Goal: Information Seeking & Learning: Learn about a topic

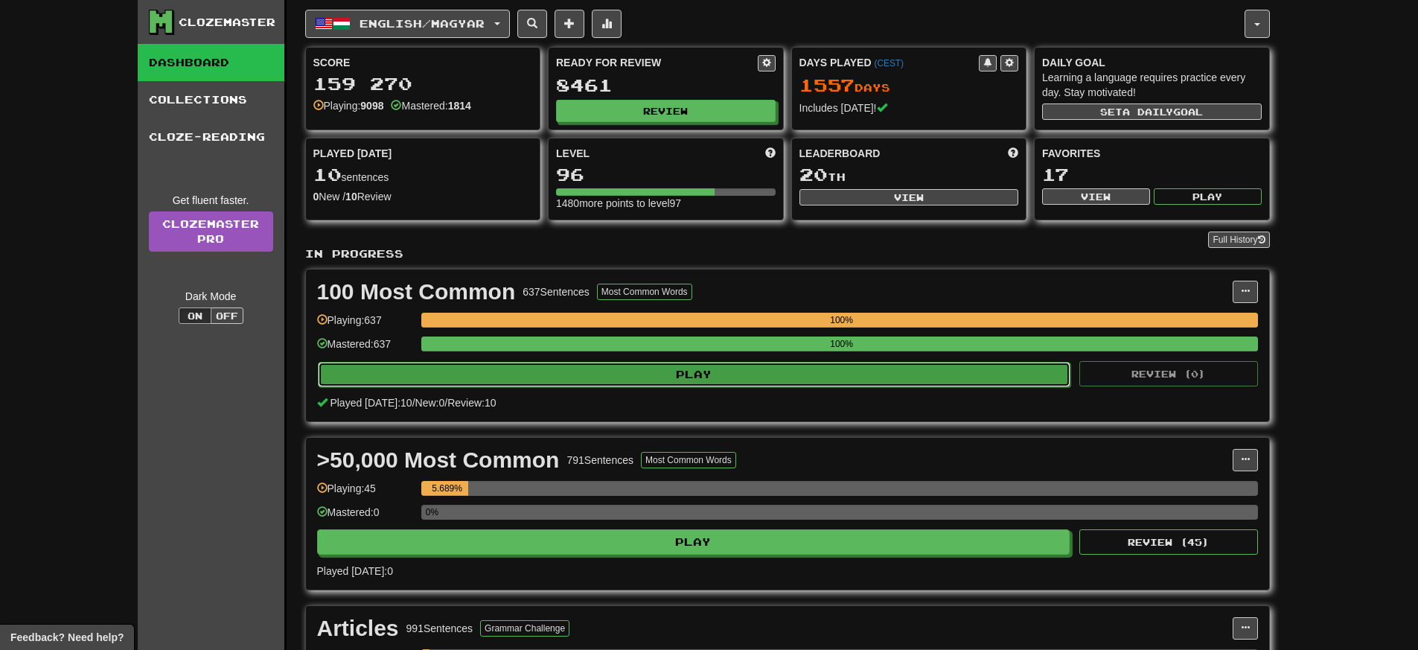
click at [837, 372] on button "Play" at bounding box center [694, 374] width 753 height 25
select select "**"
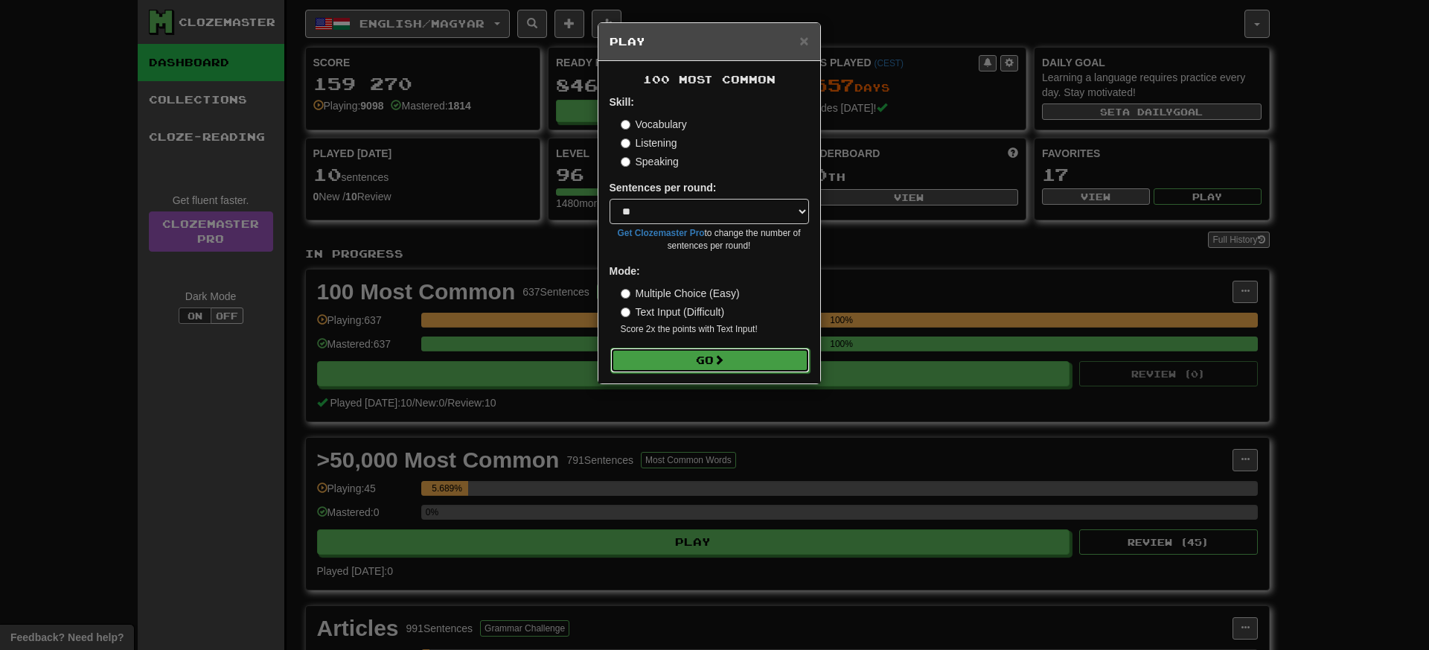
click at [782, 371] on button "Go" at bounding box center [709, 360] width 199 height 25
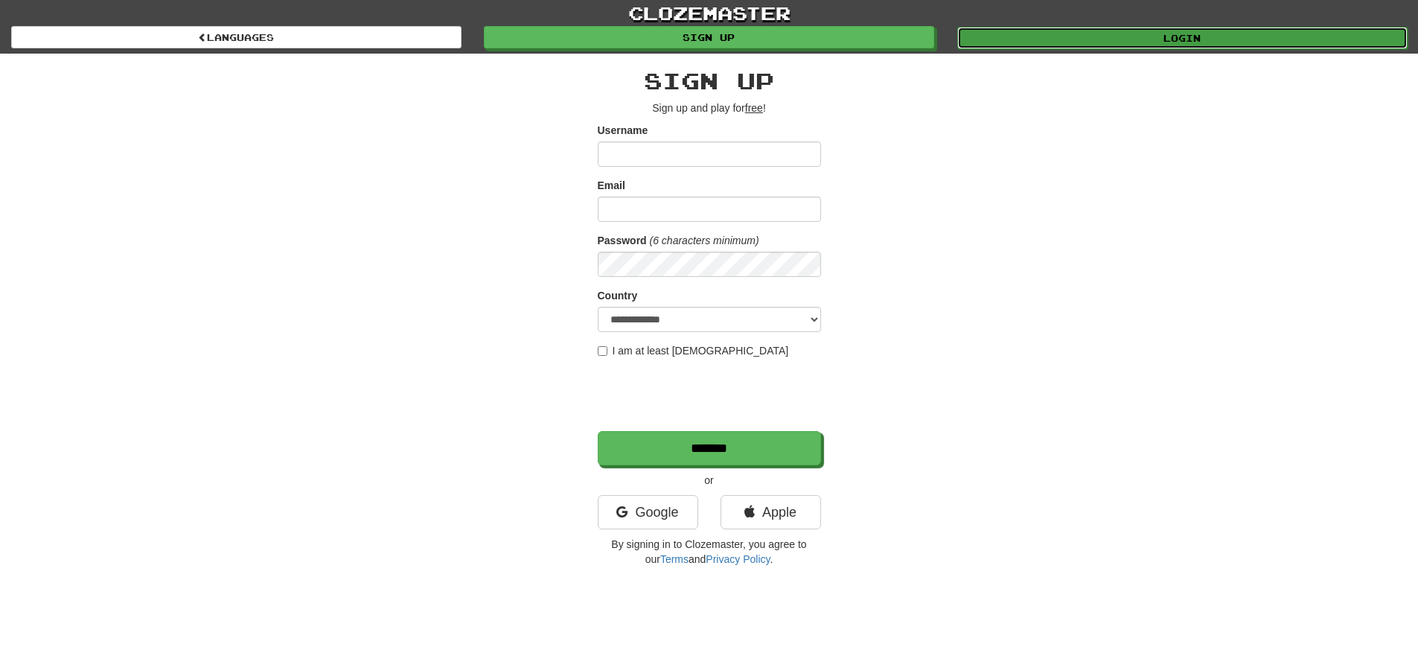
click at [1046, 34] on link "Login" at bounding box center [1182, 38] width 450 height 22
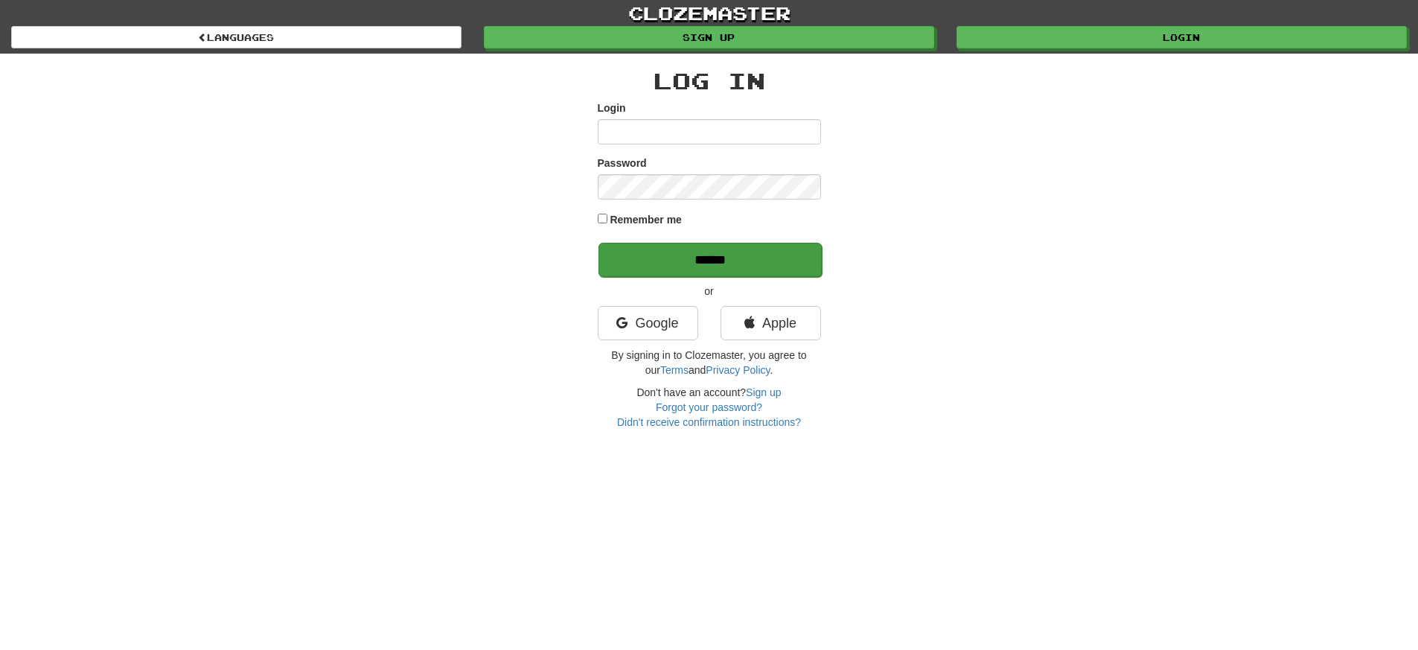
type input "**********"
click at [705, 251] on input "******" at bounding box center [709, 260] width 223 height 34
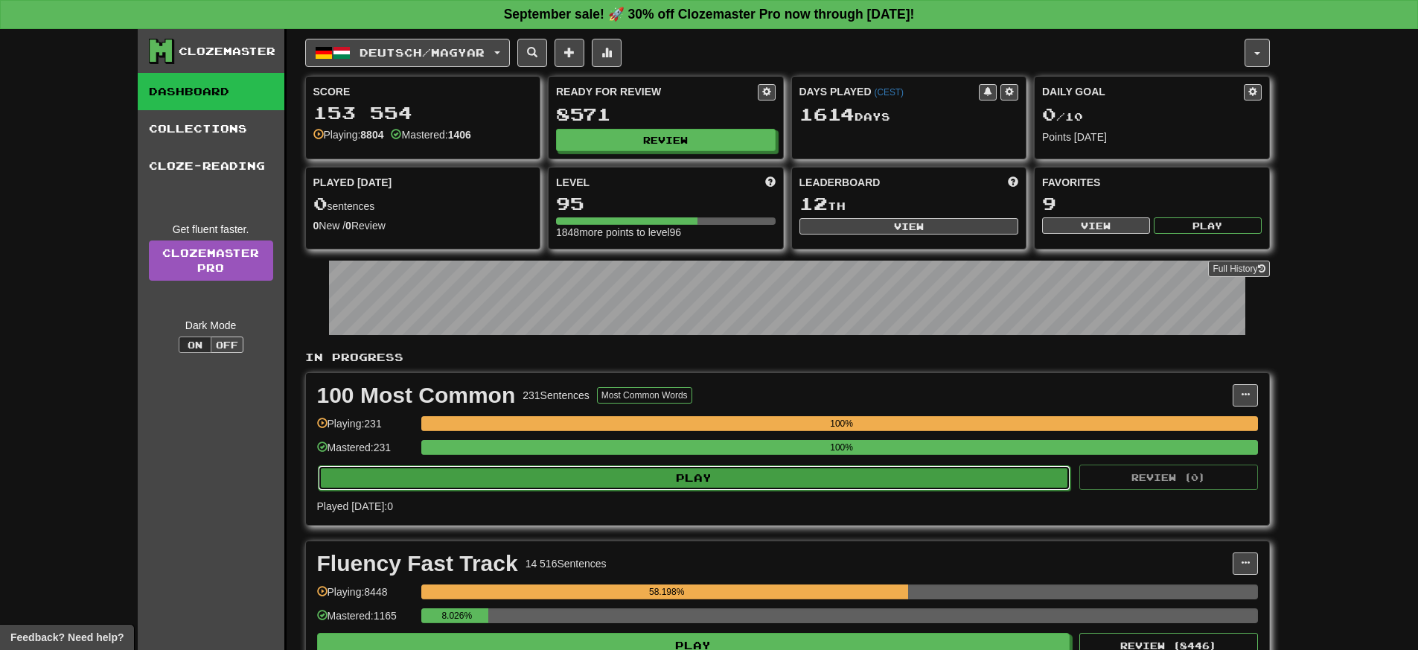
click at [787, 480] on button "Play" at bounding box center [694, 477] width 753 height 25
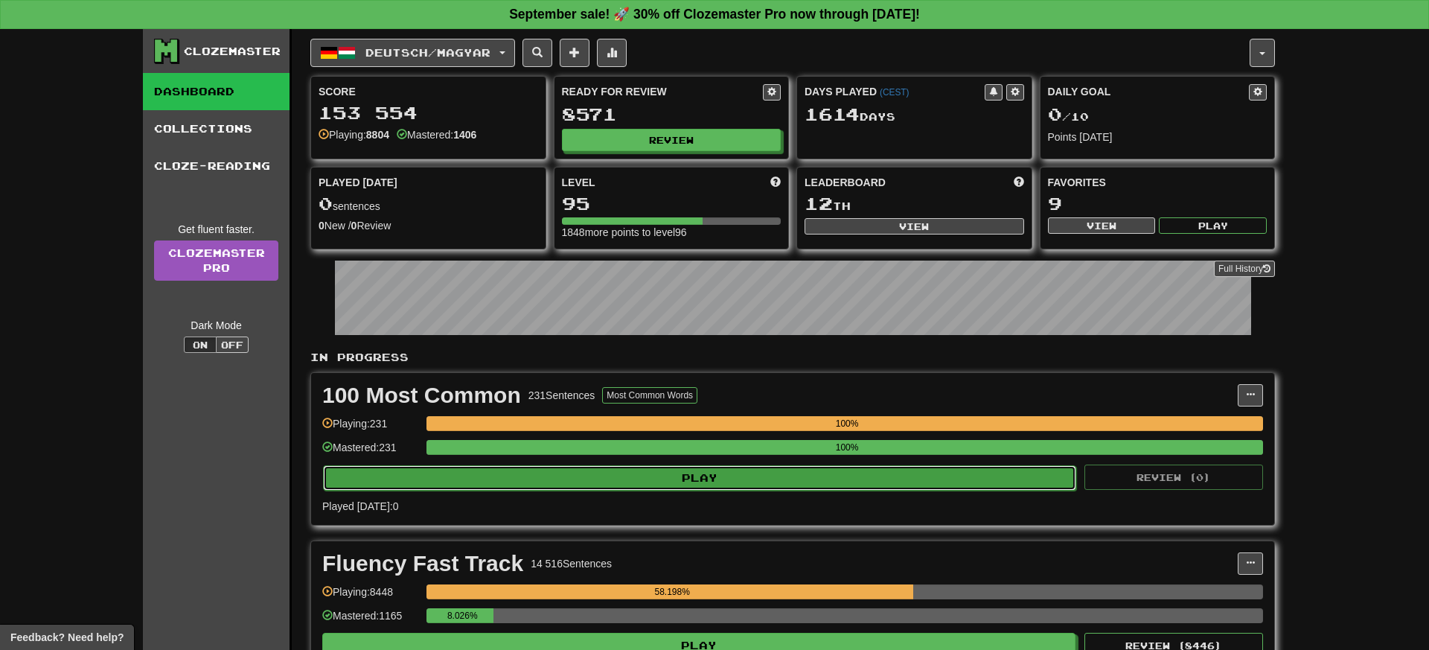
select select "**"
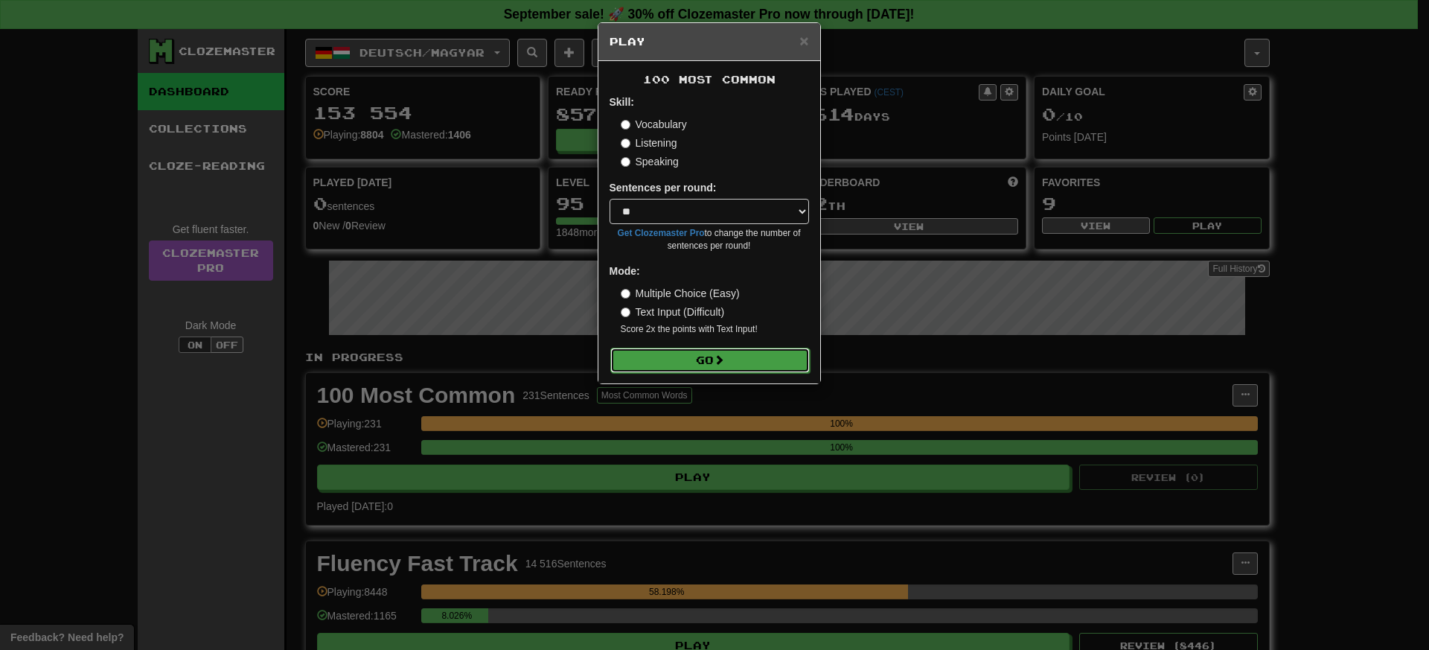
click at [770, 353] on button "Go" at bounding box center [709, 360] width 199 height 25
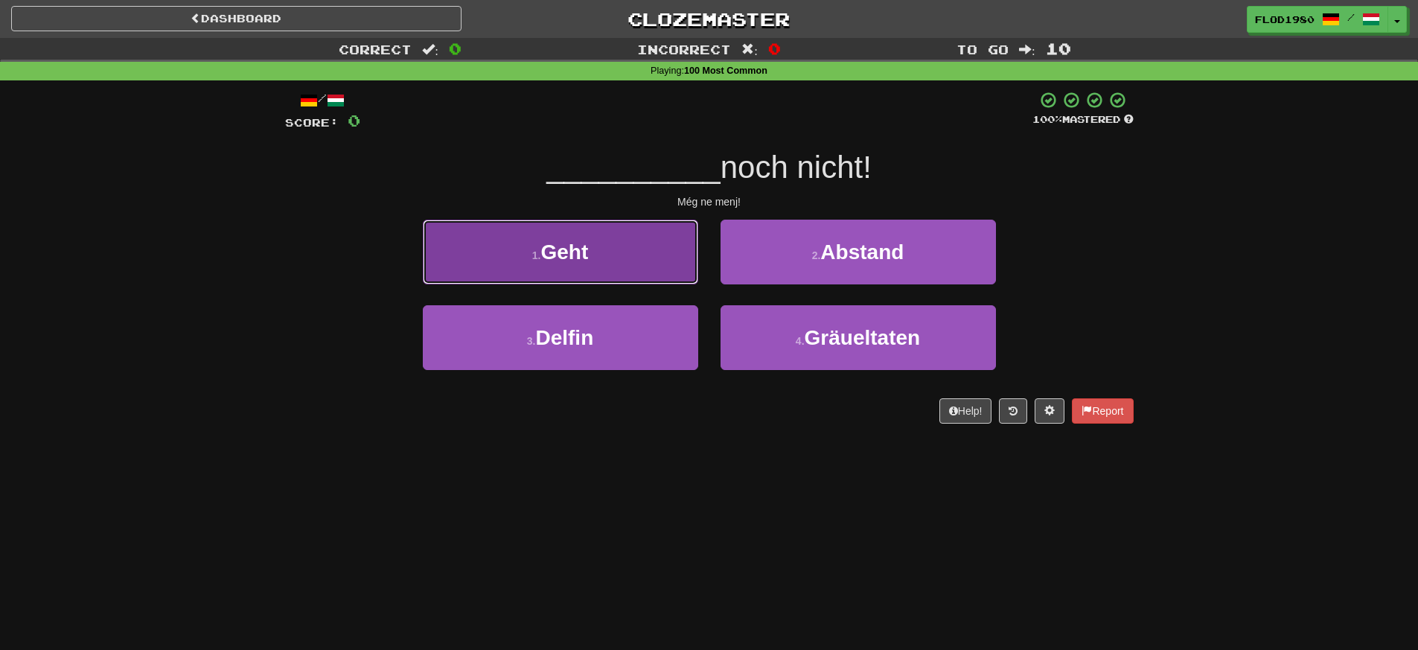
click at [652, 240] on button "1 . Geht" at bounding box center [560, 252] width 275 height 65
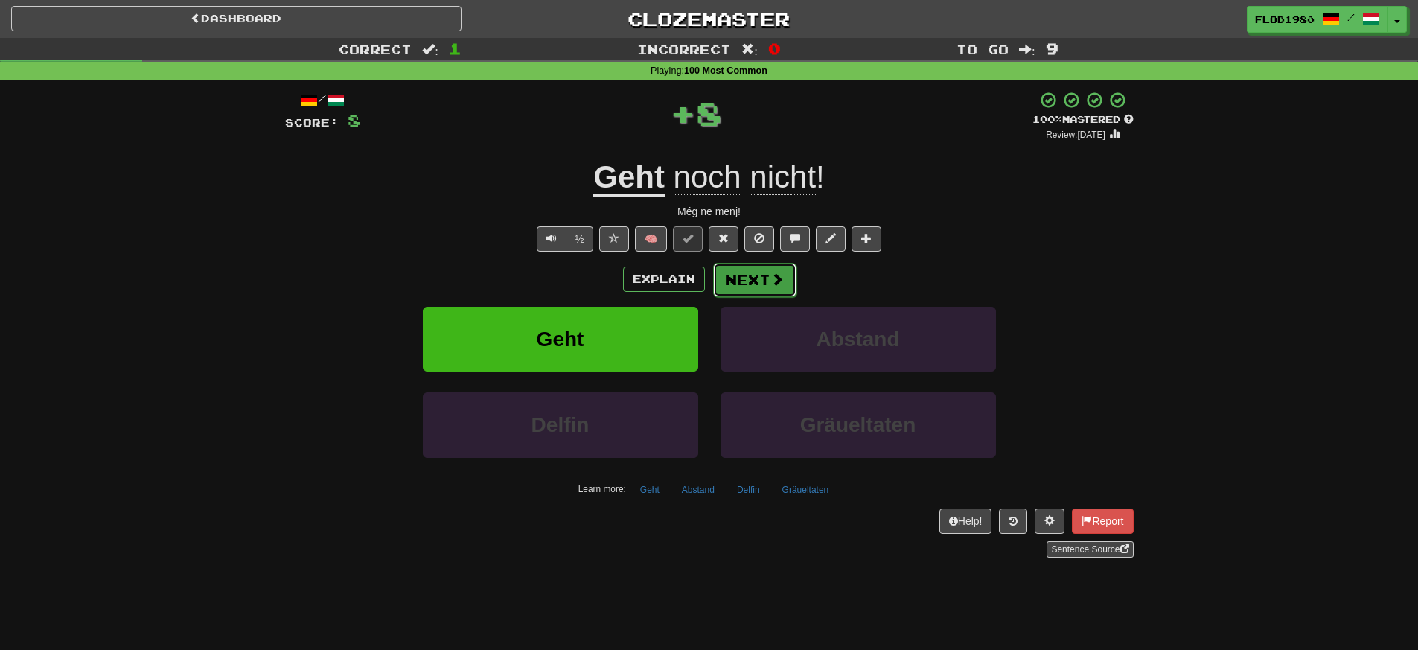
click at [741, 268] on button "Next" at bounding box center [754, 280] width 83 height 34
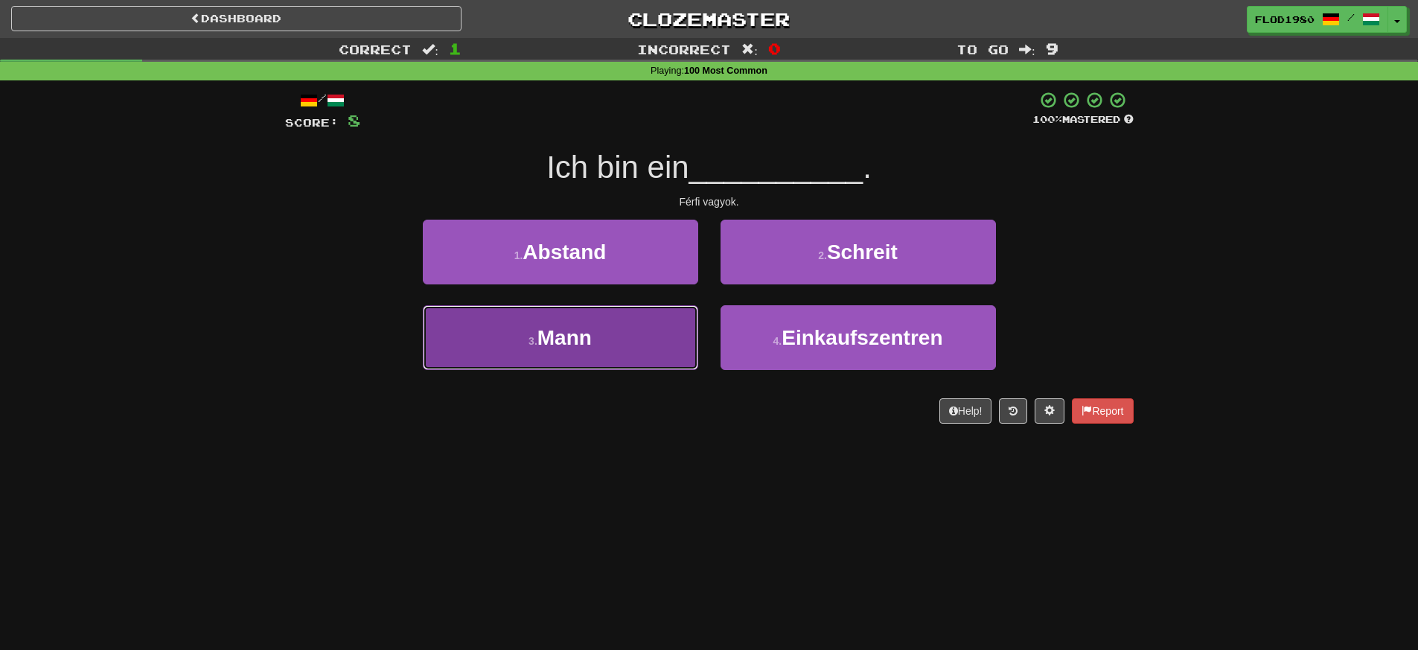
click at [612, 348] on button "3 . Mann" at bounding box center [560, 337] width 275 height 65
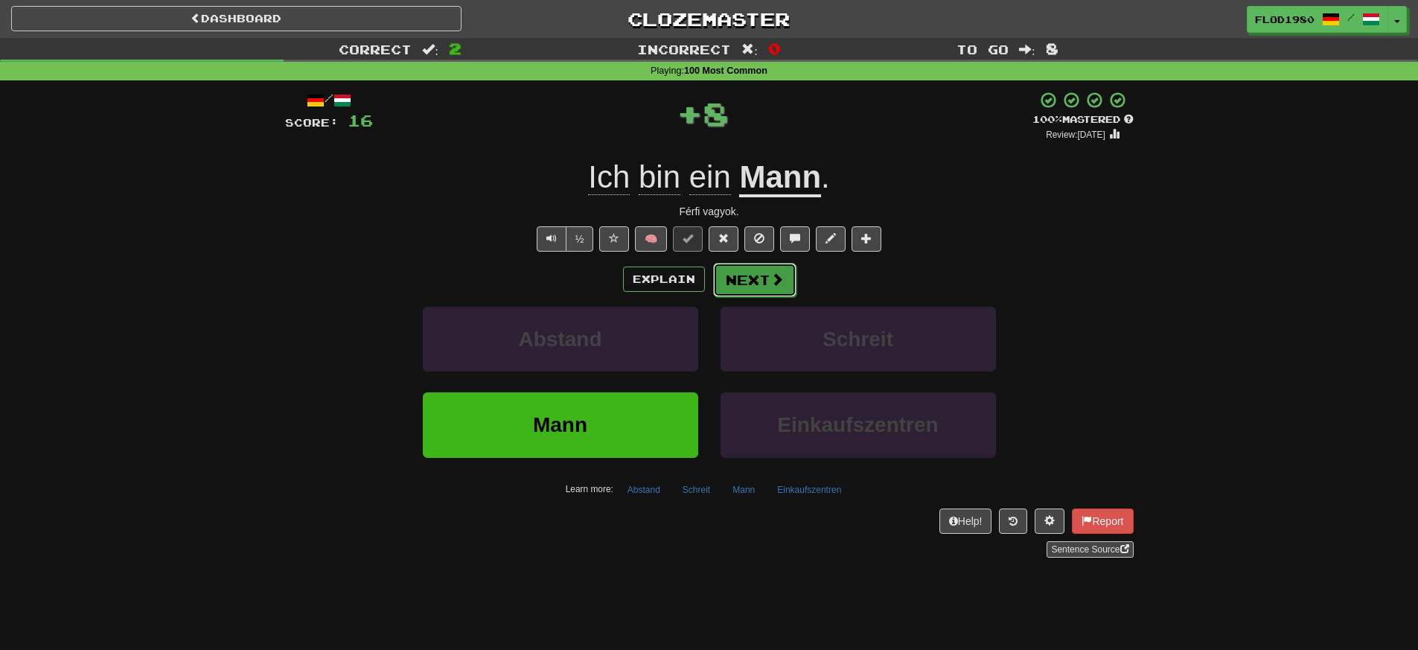
click at [739, 275] on button "Next" at bounding box center [754, 280] width 83 height 34
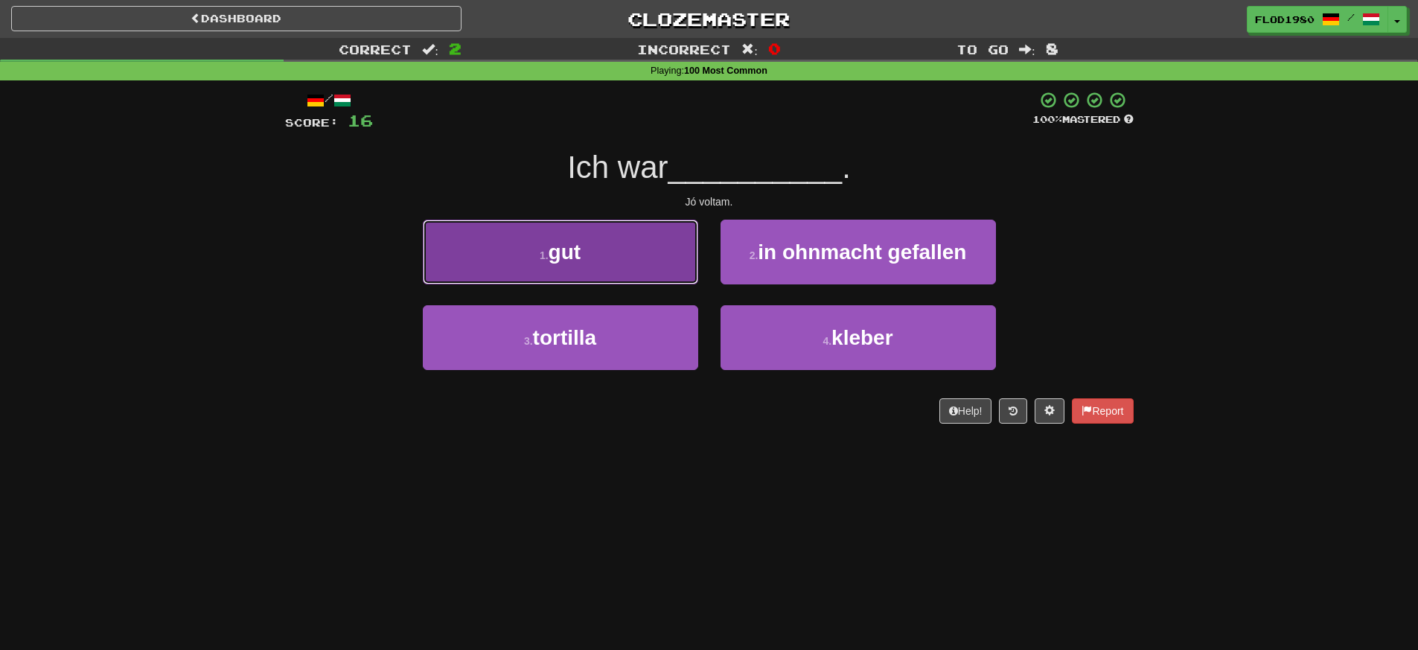
click at [639, 266] on button "1 . gut" at bounding box center [560, 252] width 275 height 65
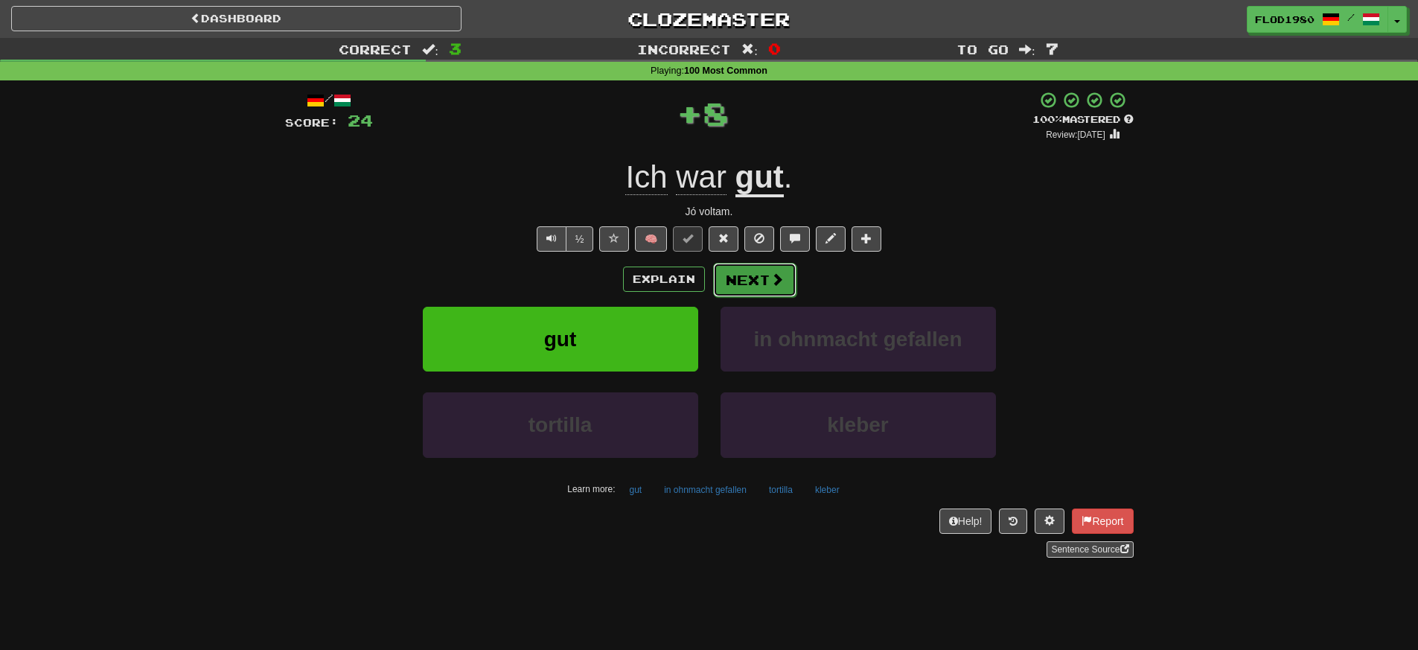
click at [756, 285] on button "Next" at bounding box center [754, 280] width 83 height 34
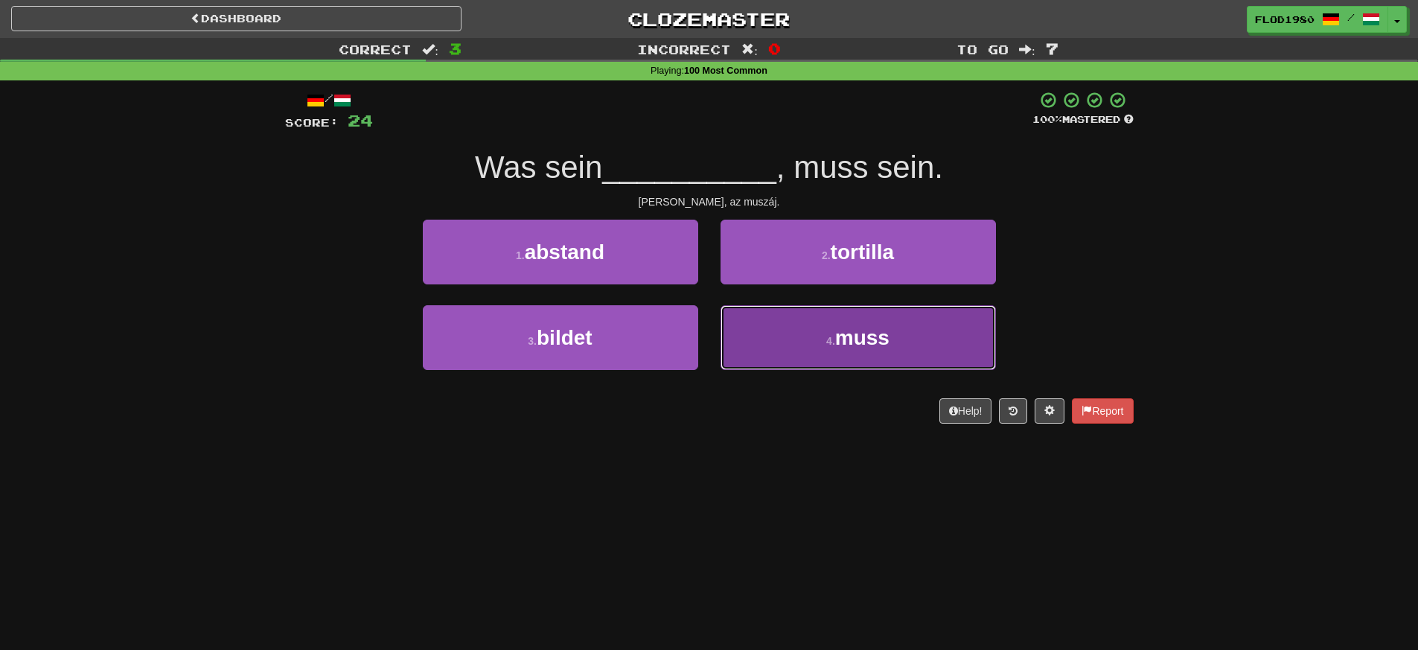
click at [872, 345] on span "muss" at bounding box center [862, 337] width 54 height 23
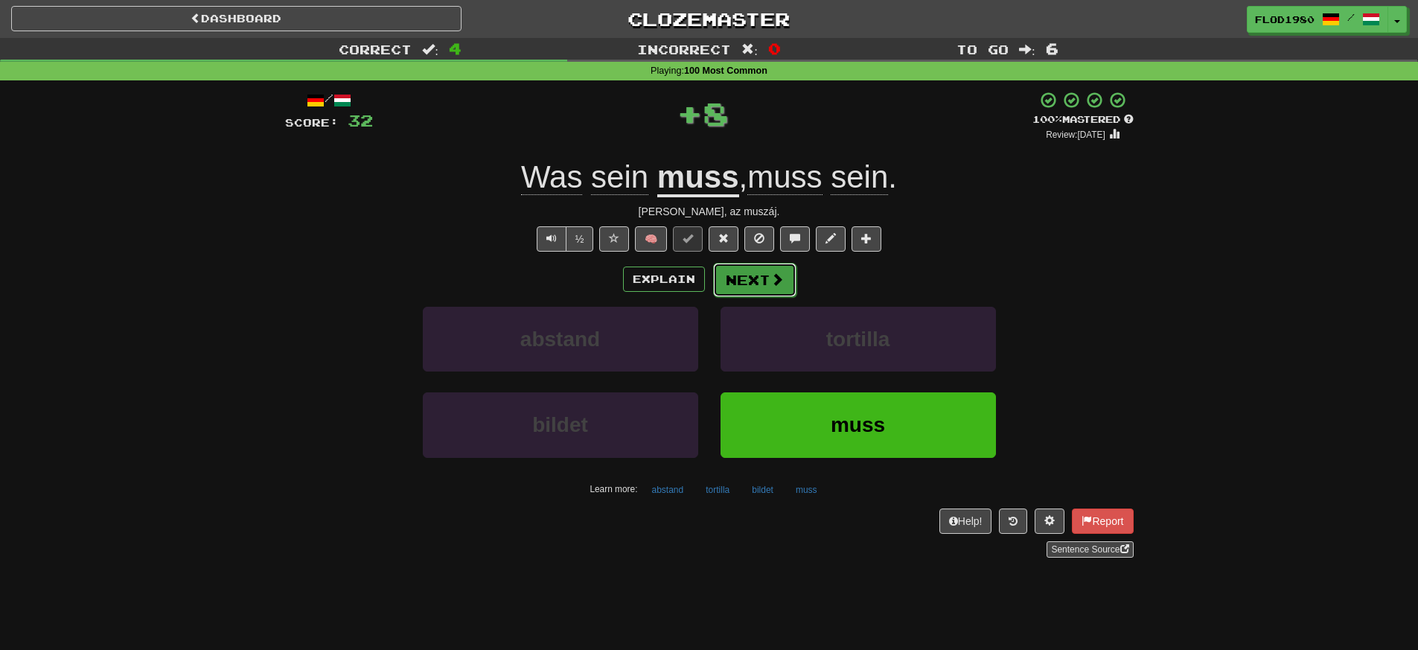
click at [765, 275] on button "Next" at bounding box center [754, 280] width 83 height 34
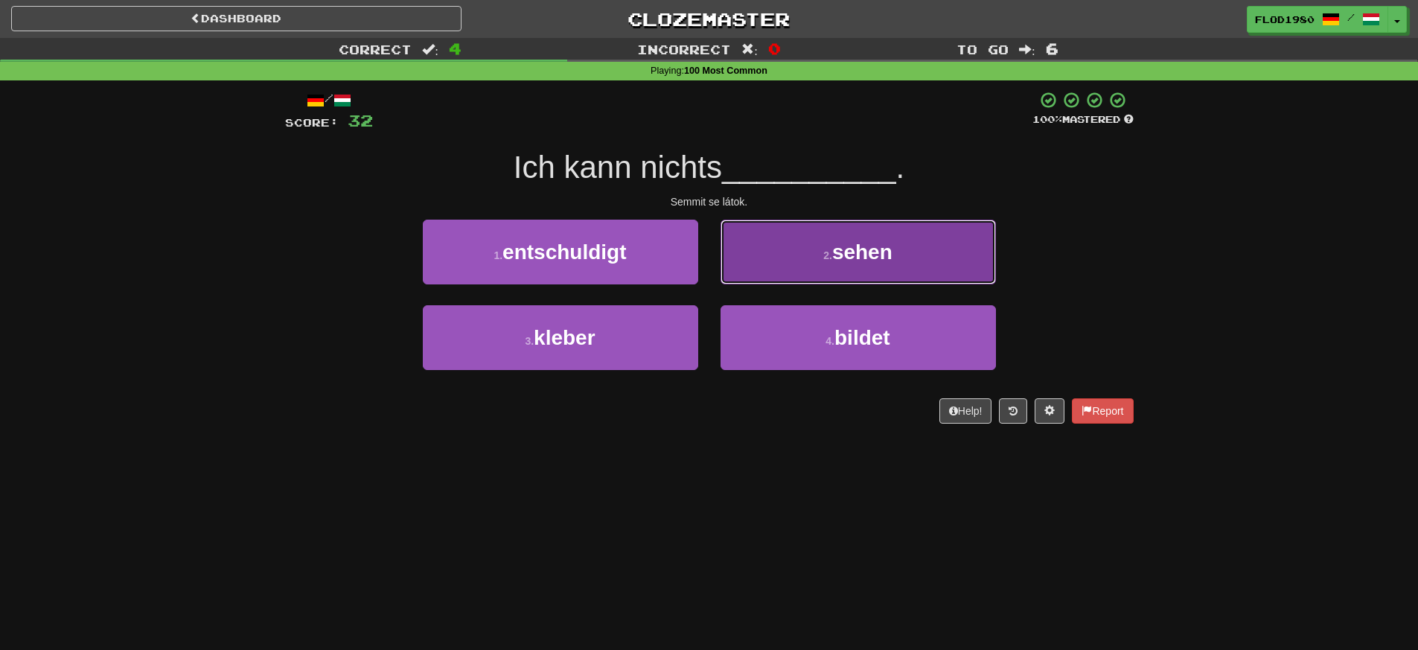
click at [824, 269] on button "2 . sehen" at bounding box center [857, 252] width 275 height 65
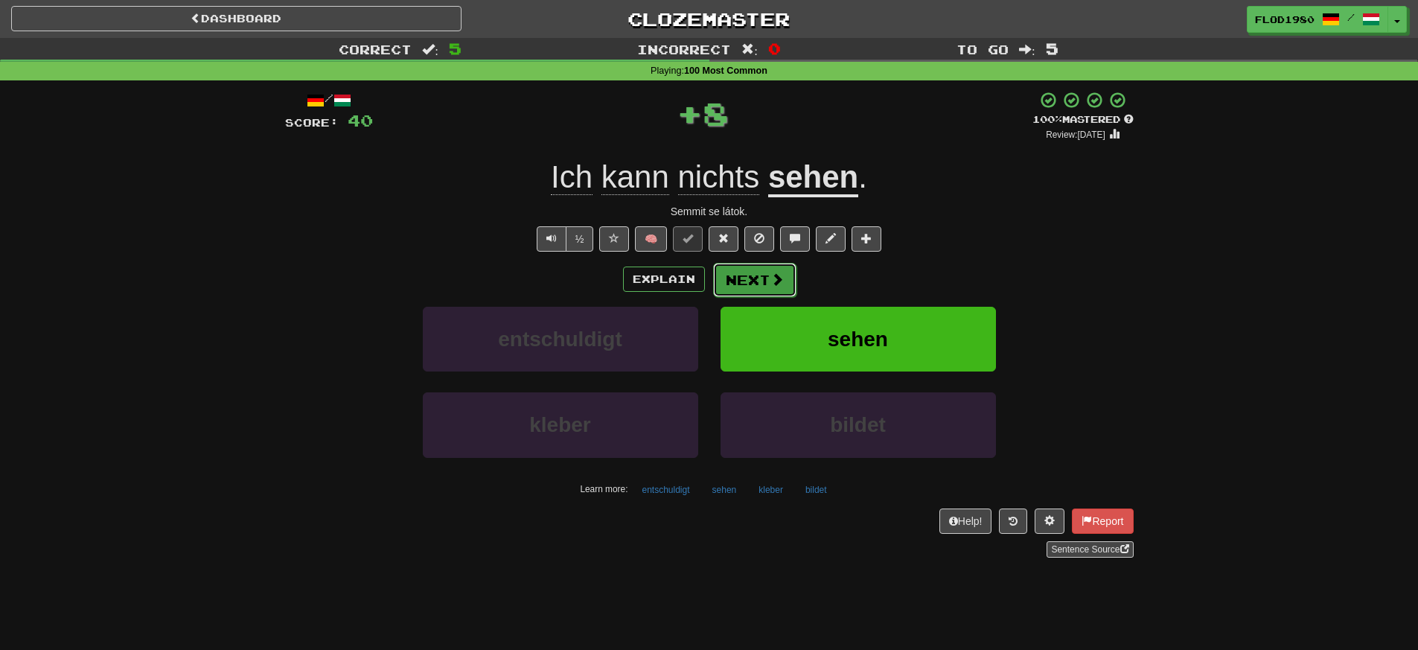
click at [762, 283] on button "Next" at bounding box center [754, 280] width 83 height 34
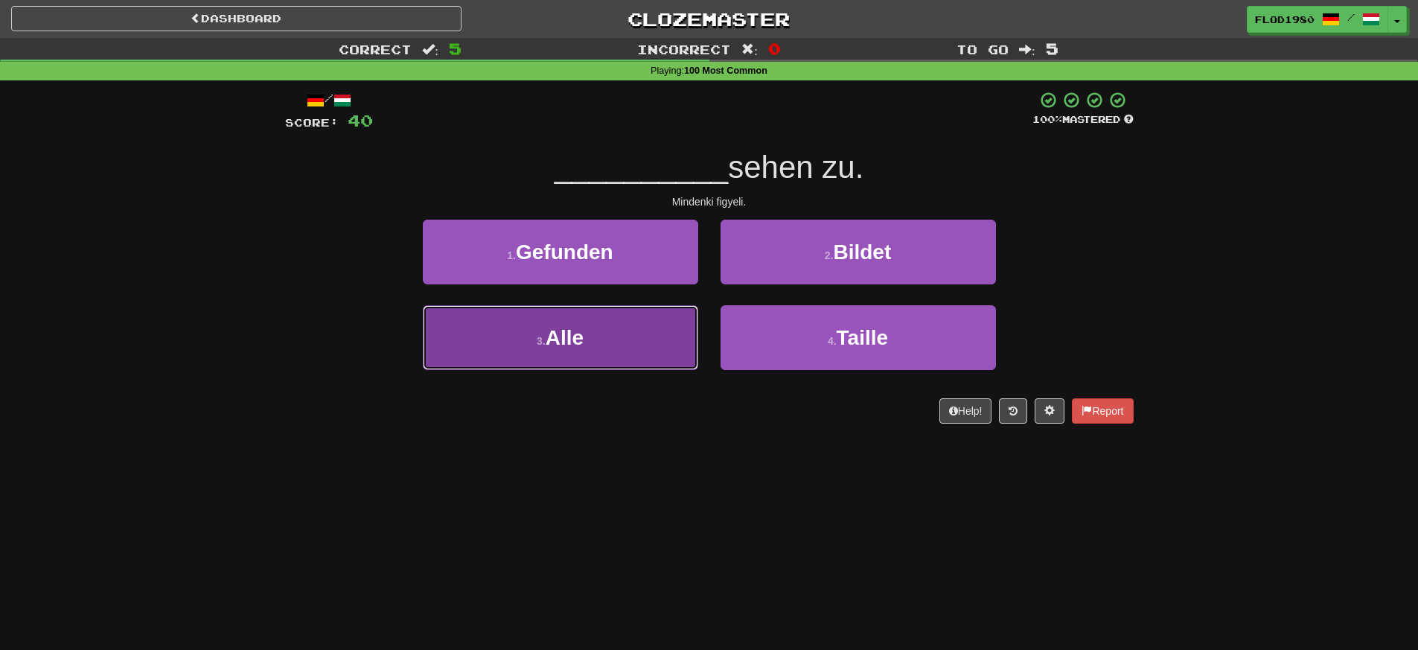
click at [603, 330] on button "3 . Alle" at bounding box center [560, 337] width 275 height 65
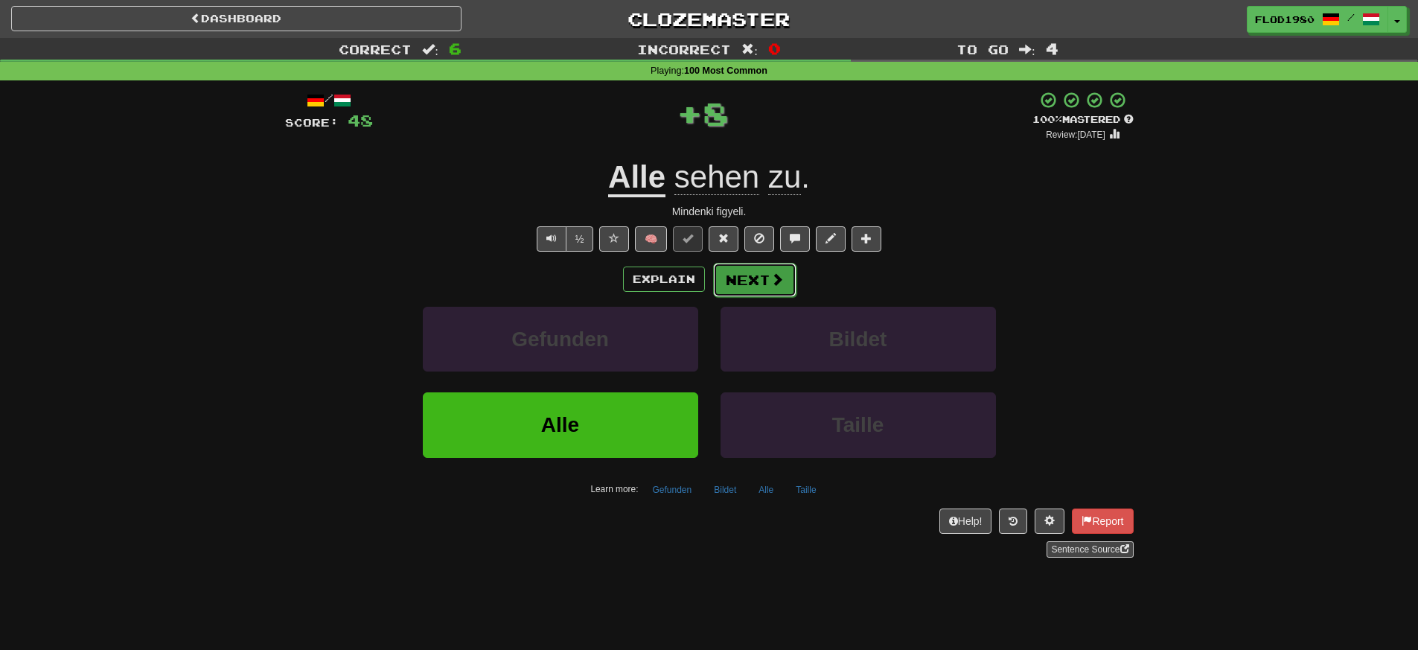
click at [774, 291] on button "Next" at bounding box center [754, 280] width 83 height 34
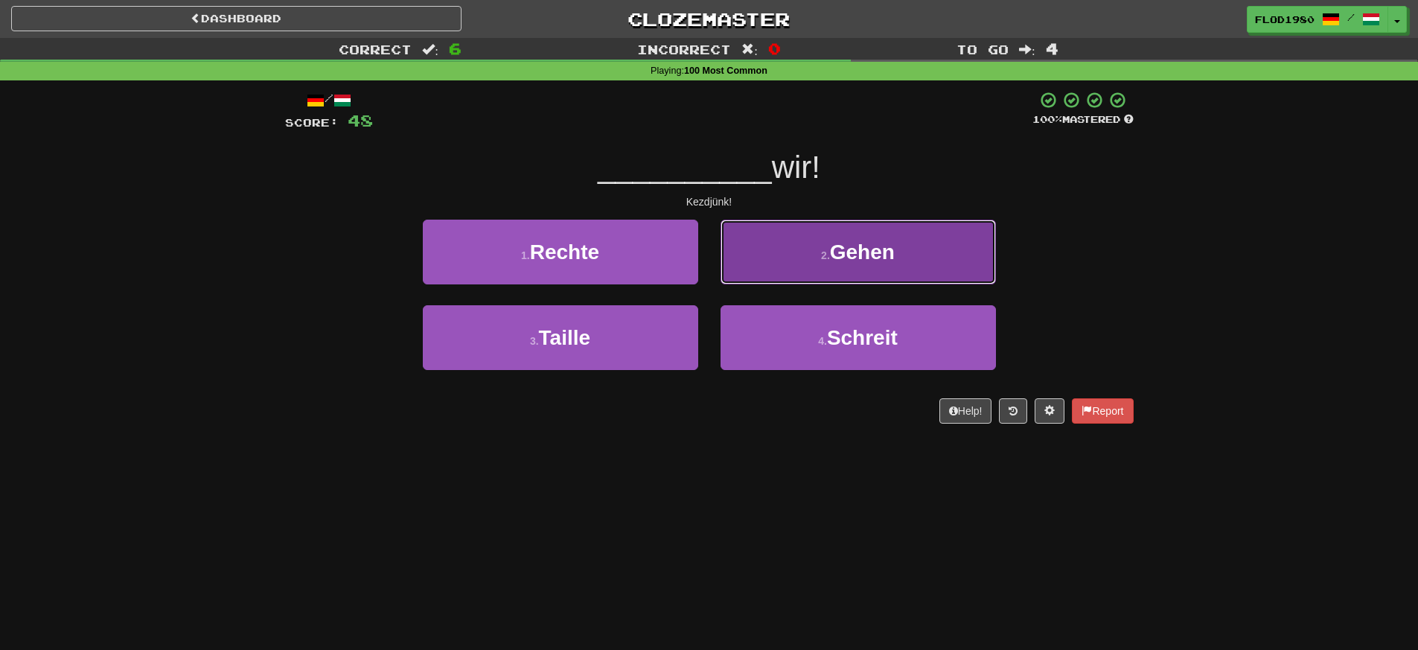
click at [873, 269] on button "2 . Gehen" at bounding box center [857, 252] width 275 height 65
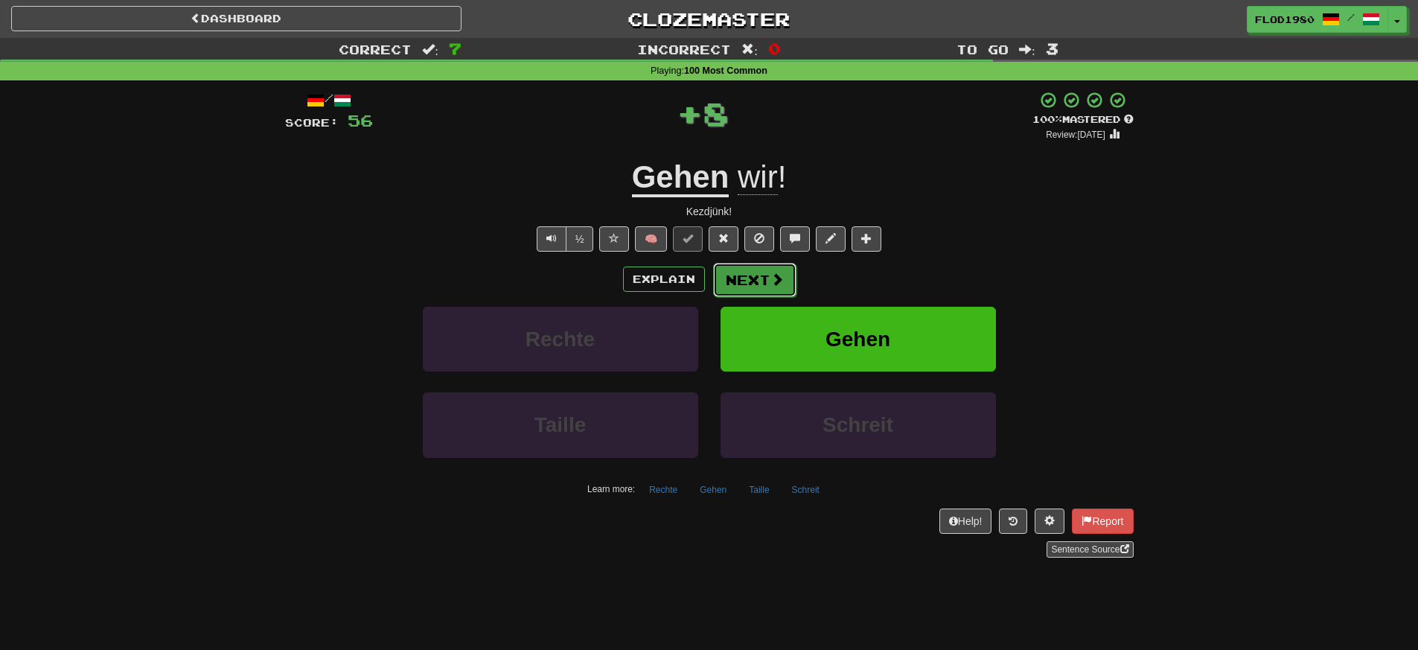
click at [772, 282] on span at bounding box center [776, 278] width 13 height 13
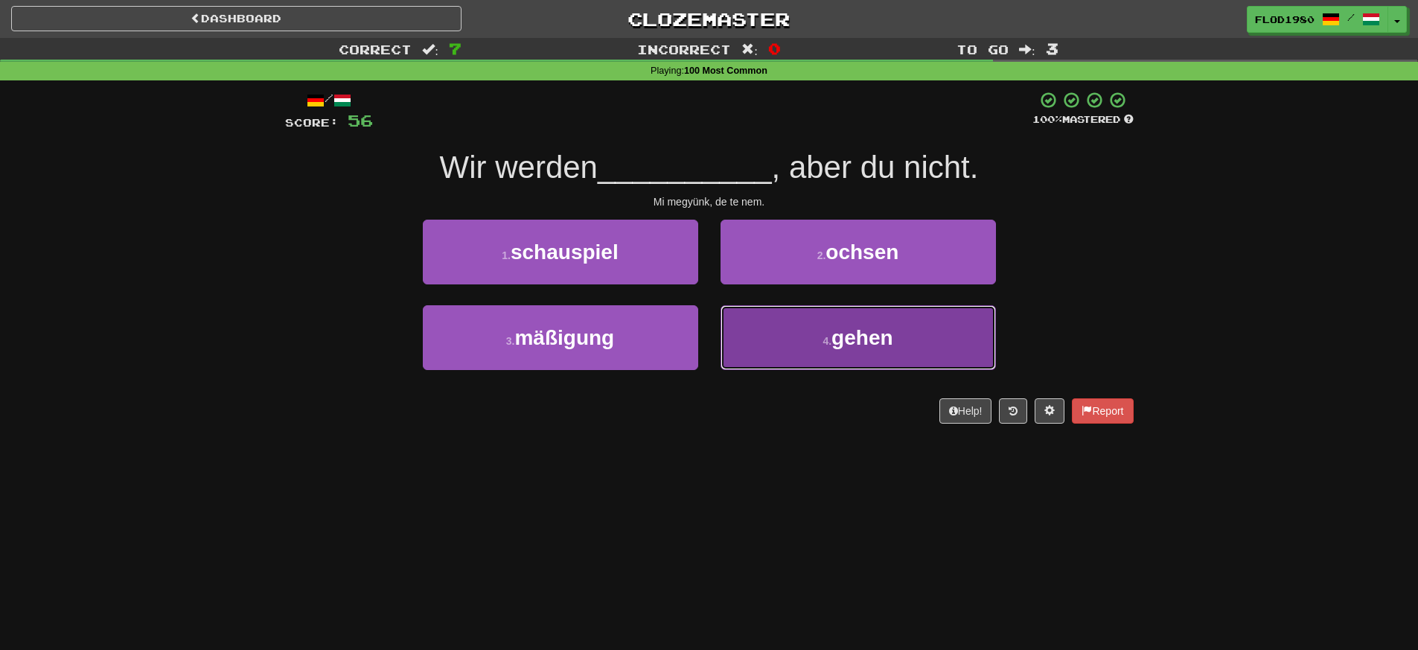
click at [865, 347] on span "gehen" at bounding box center [861, 337] width 61 height 23
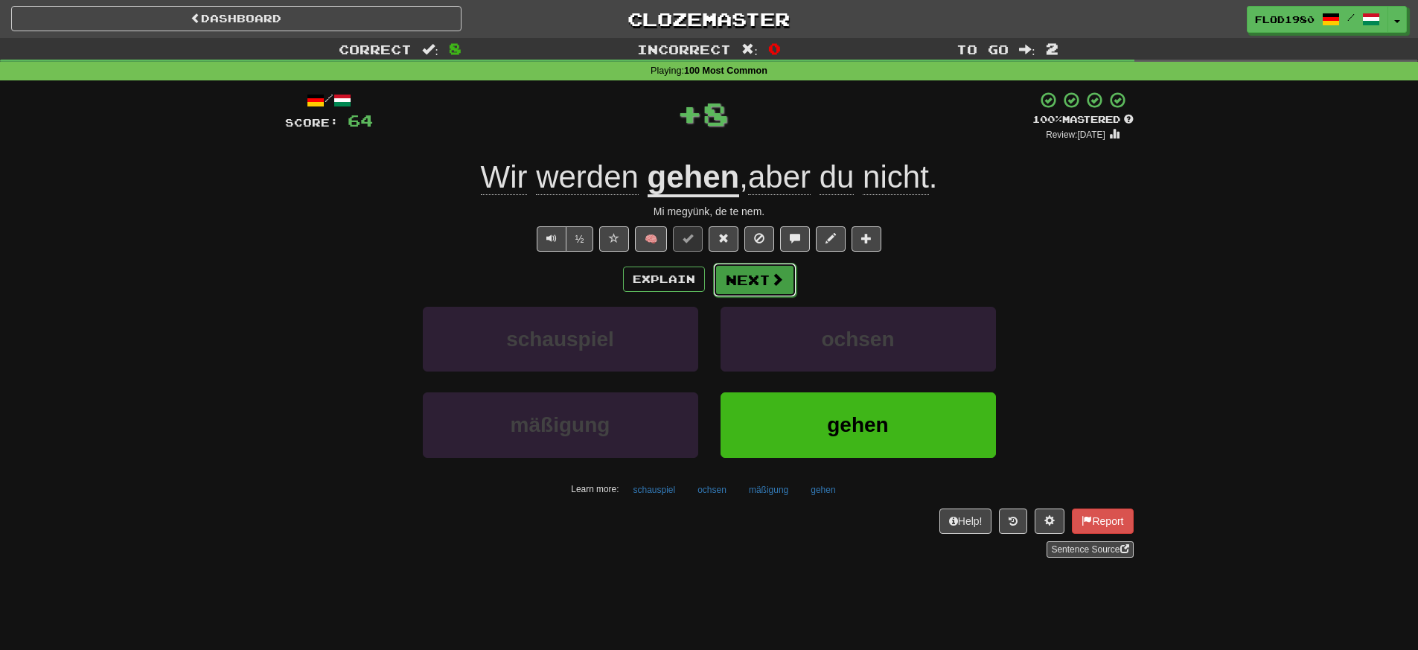
click at [776, 289] on button "Next" at bounding box center [754, 280] width 83 height 34
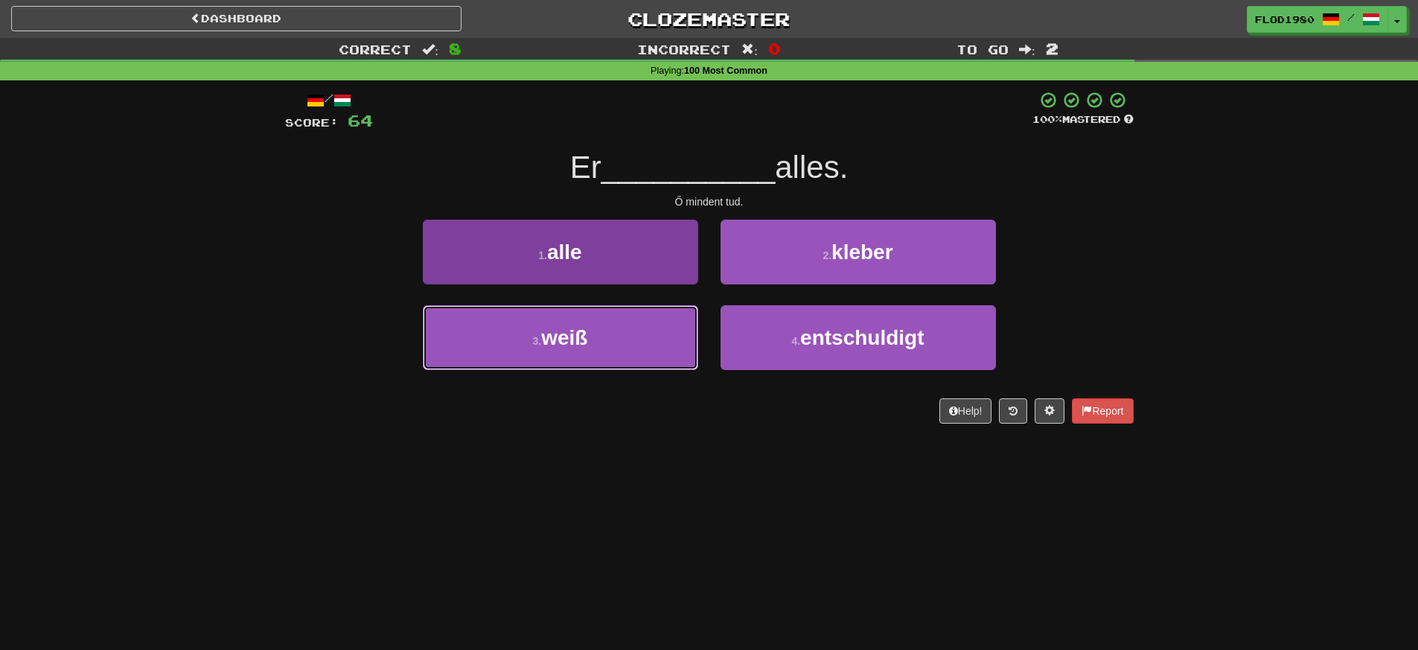
drag, startPoint x: 597, startPoint y: 326, endPoint x: 618, endPoint y: 326, distance: 21.6
click at [599, 325] on button "3 . weiß" at bounding box center [560, 337] width 275 height 65
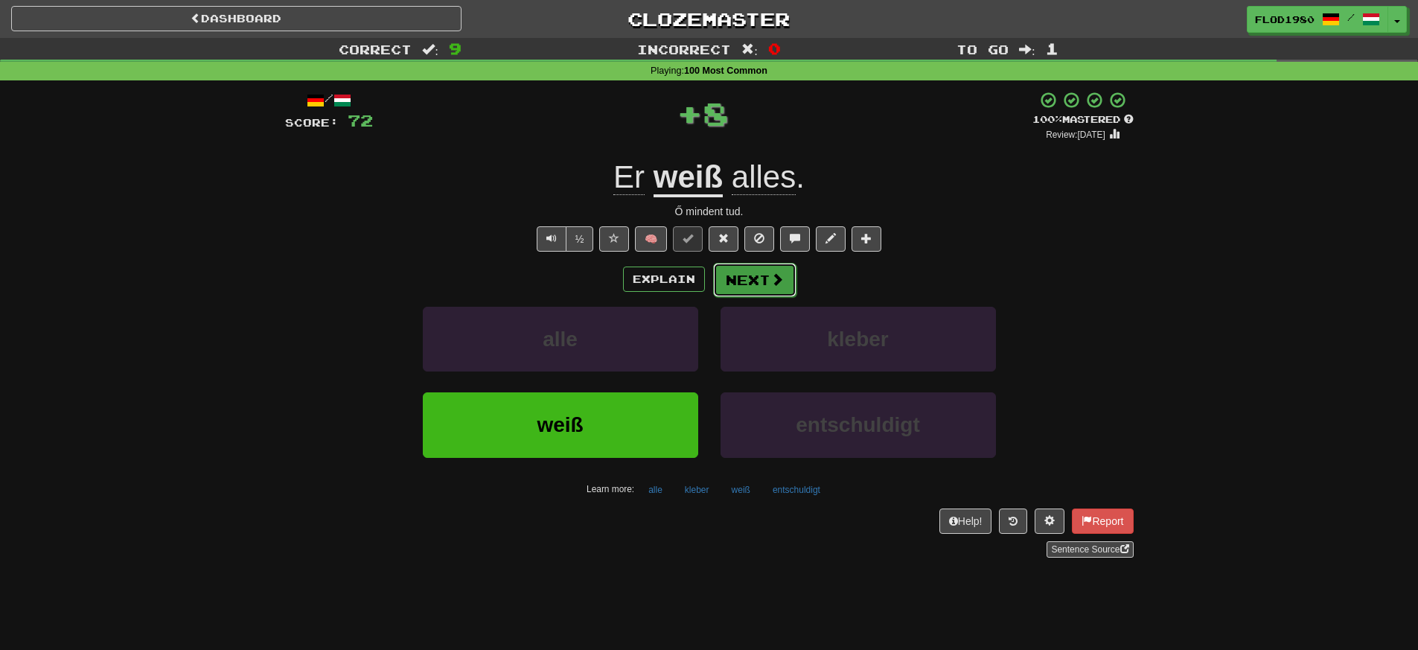
click at [756, 275] on button "Next" at bounding box center [754, 280] width 83 height 34
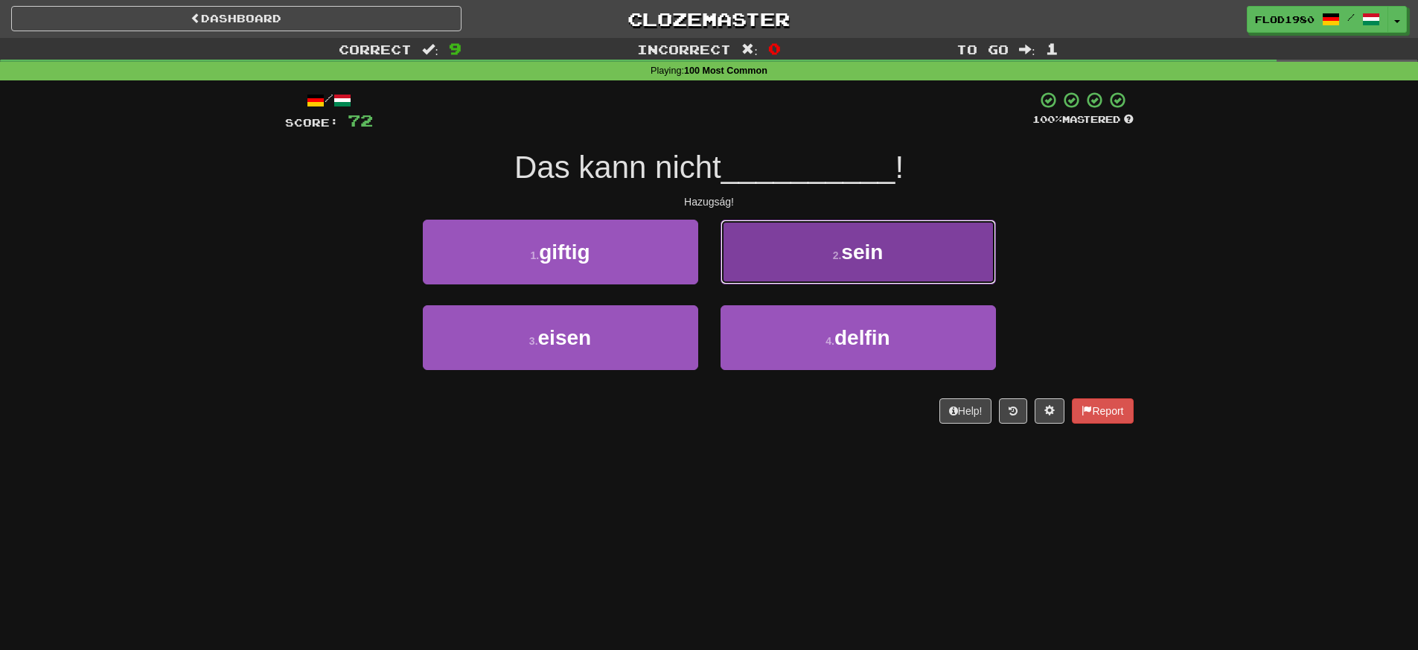
click at [876, 266] on button "2 . sein" at bounding box center [857, 252] width 275 height 65
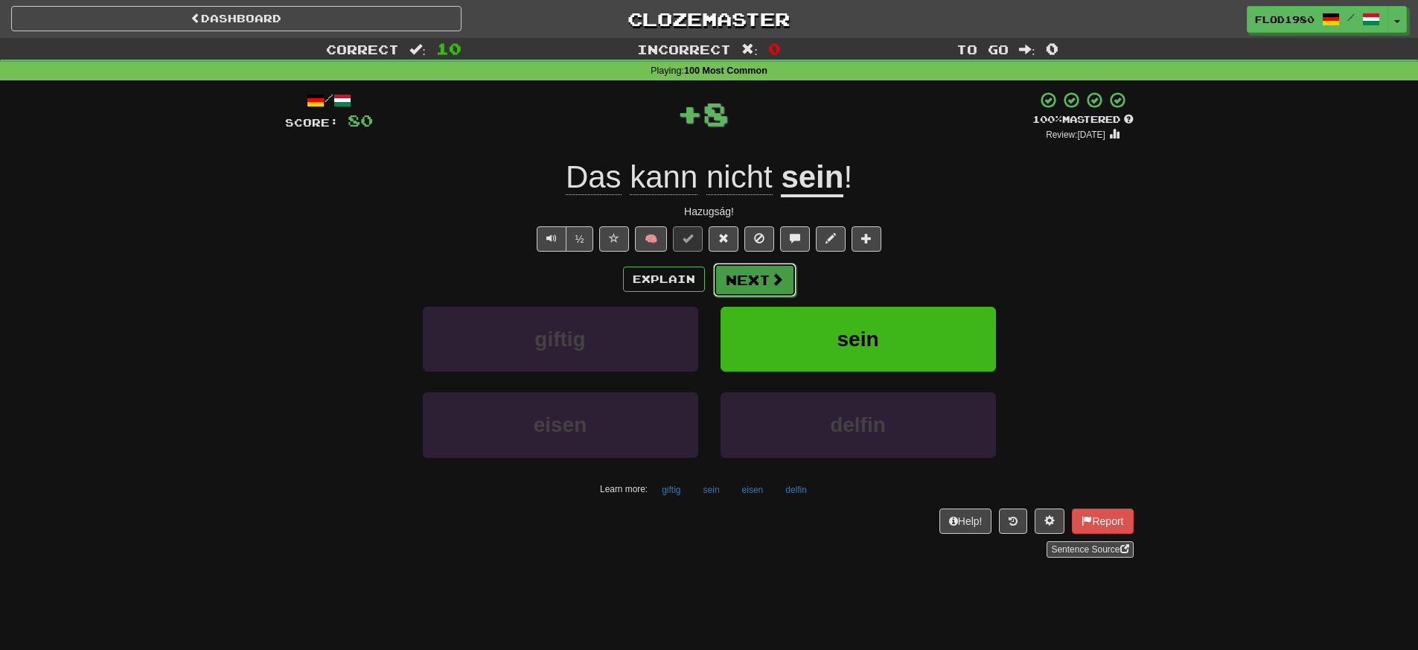
click at [767, 271] on button "Next" at bounding box center [754, 280] width 83 height 34
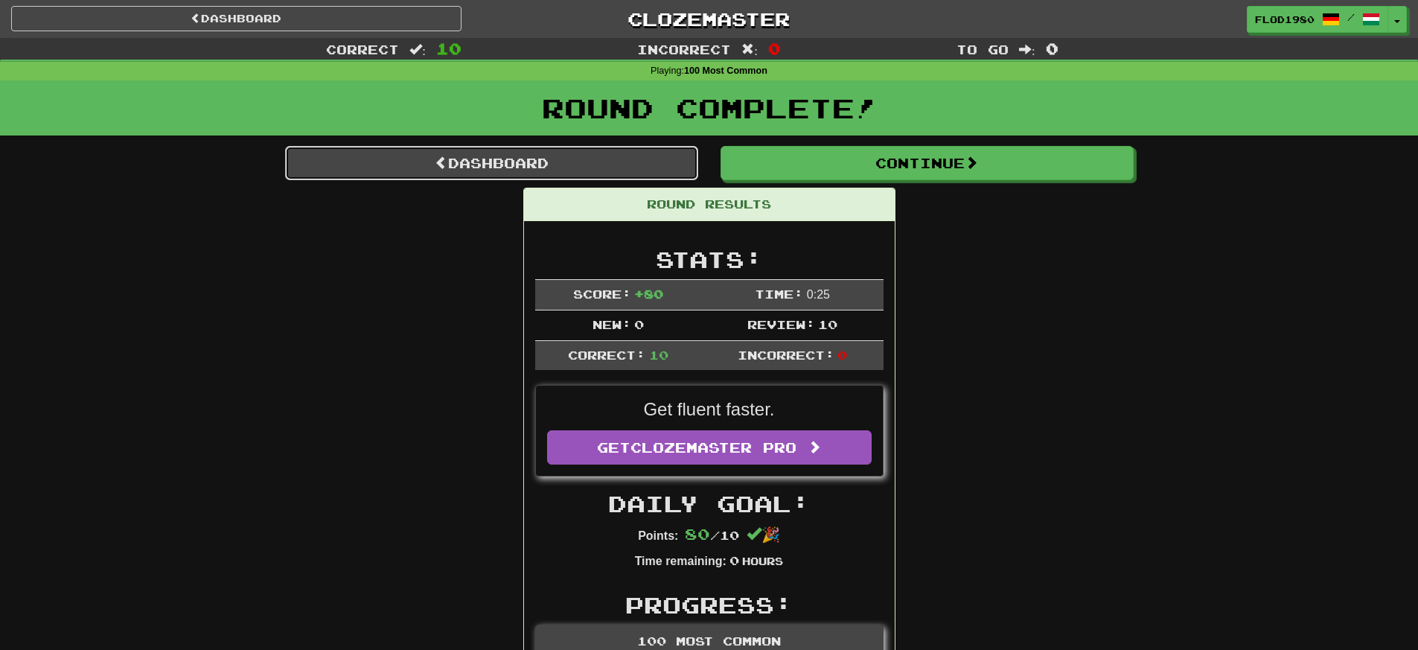
click at [617, 170] on link "Dashboard" at bounding box center [491, 163] width 413 height 34
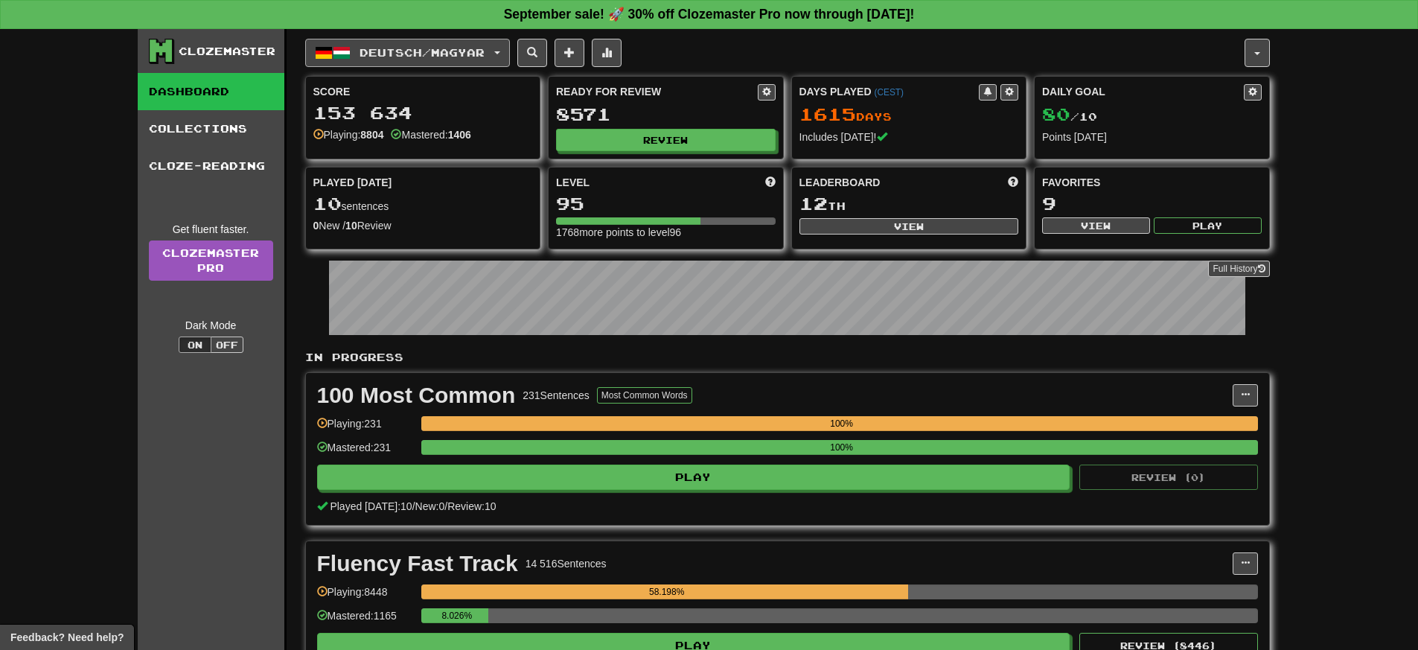
click at [506, 63] on button "Deutsch / Magyar" at bounding box center [407, 53] width 205 height 28
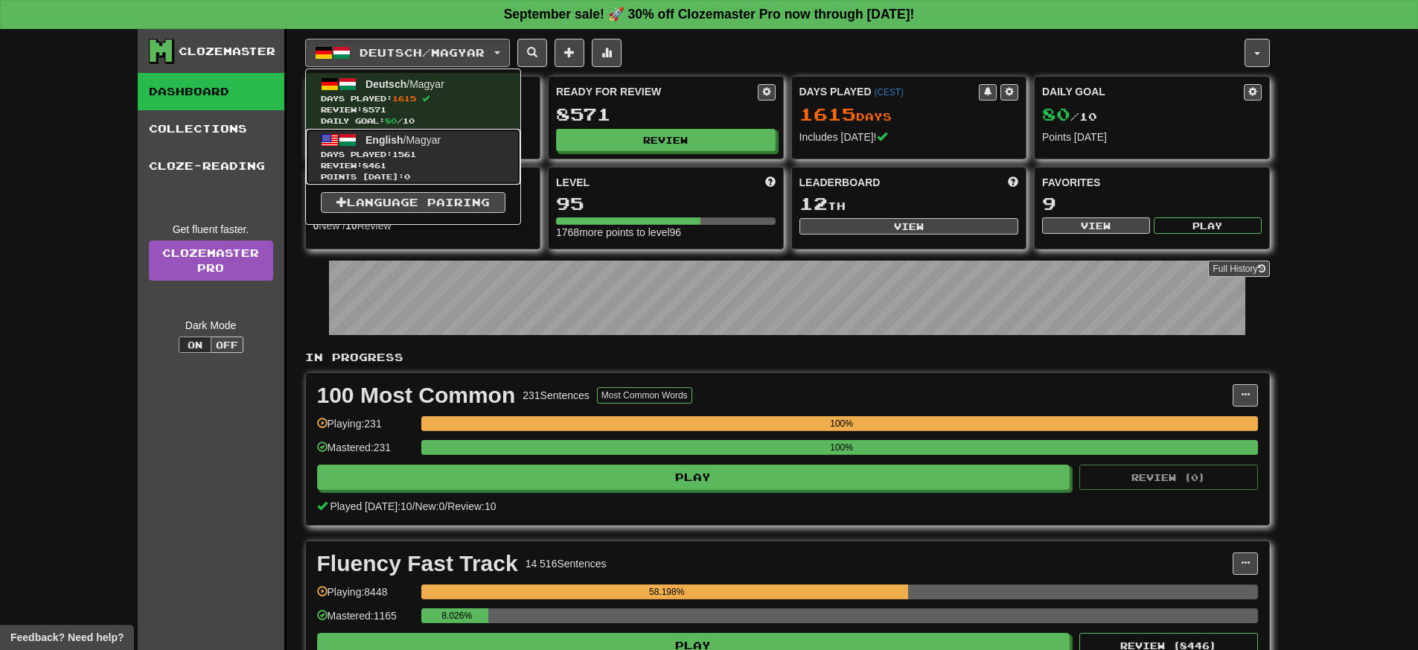
click at [456, 152] on span "Days Played: 1561" at bounding box center [413, 154] width 185 height 11
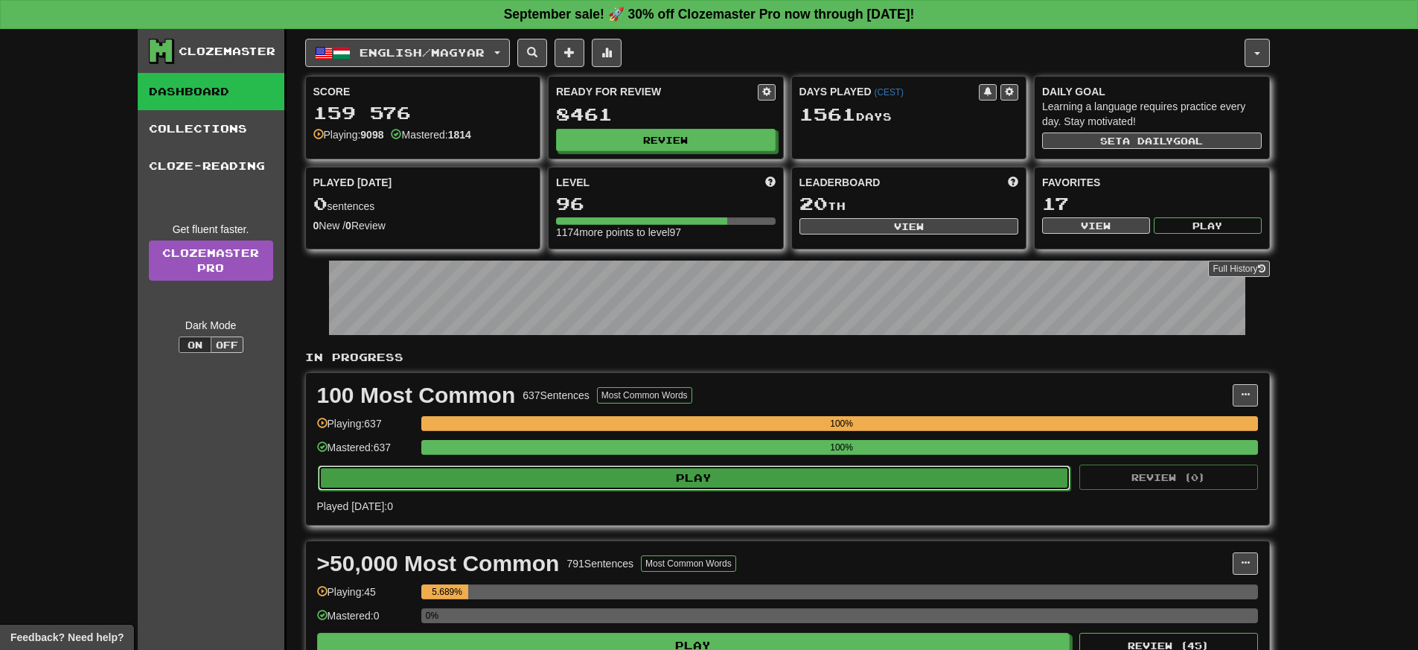
click at [775, 473] on button "Play" at bounding box center [694, 477] width 753 height 25
select select "**"
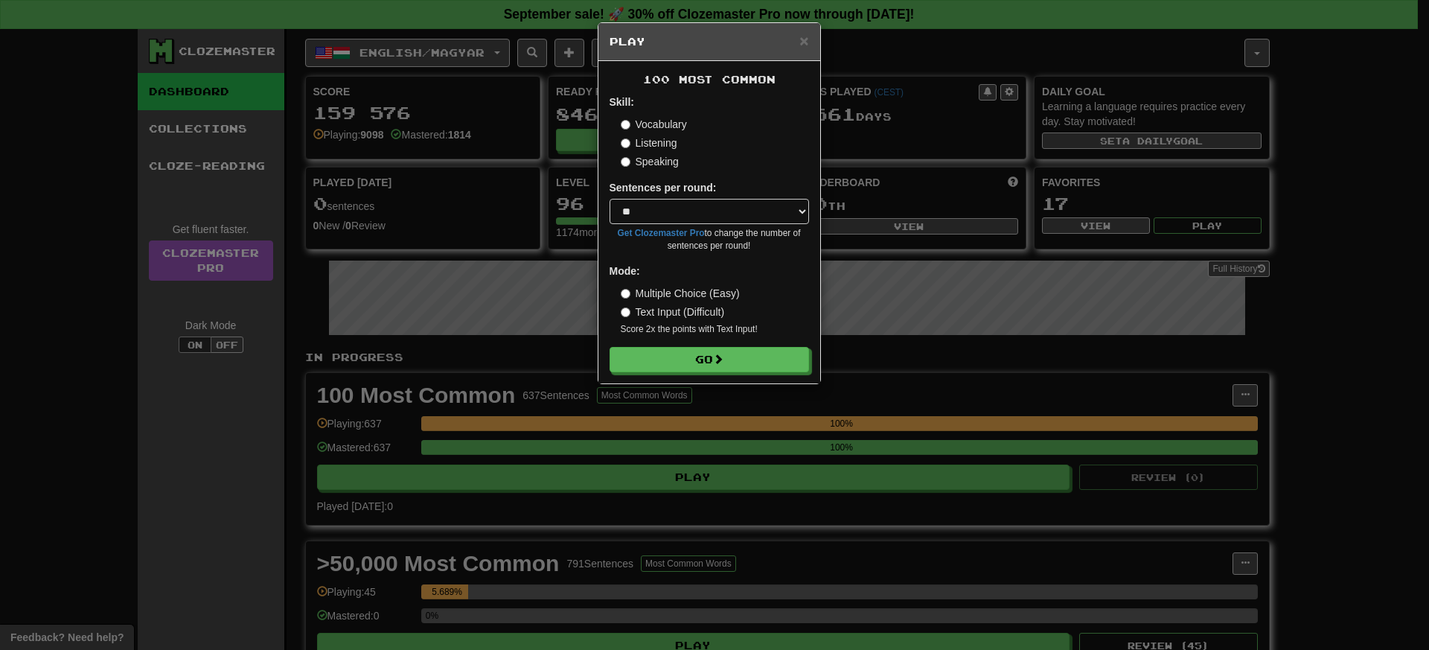
click at [734, 373] on div "100 Most Common Skill: Vocabulary Listening Speaking Sentences per round: * ** …" at bounding box center [709, 222] width 222 height 322
click at [734, 362] on button "Go" at bounding box center [709, 360] width 199 height 25
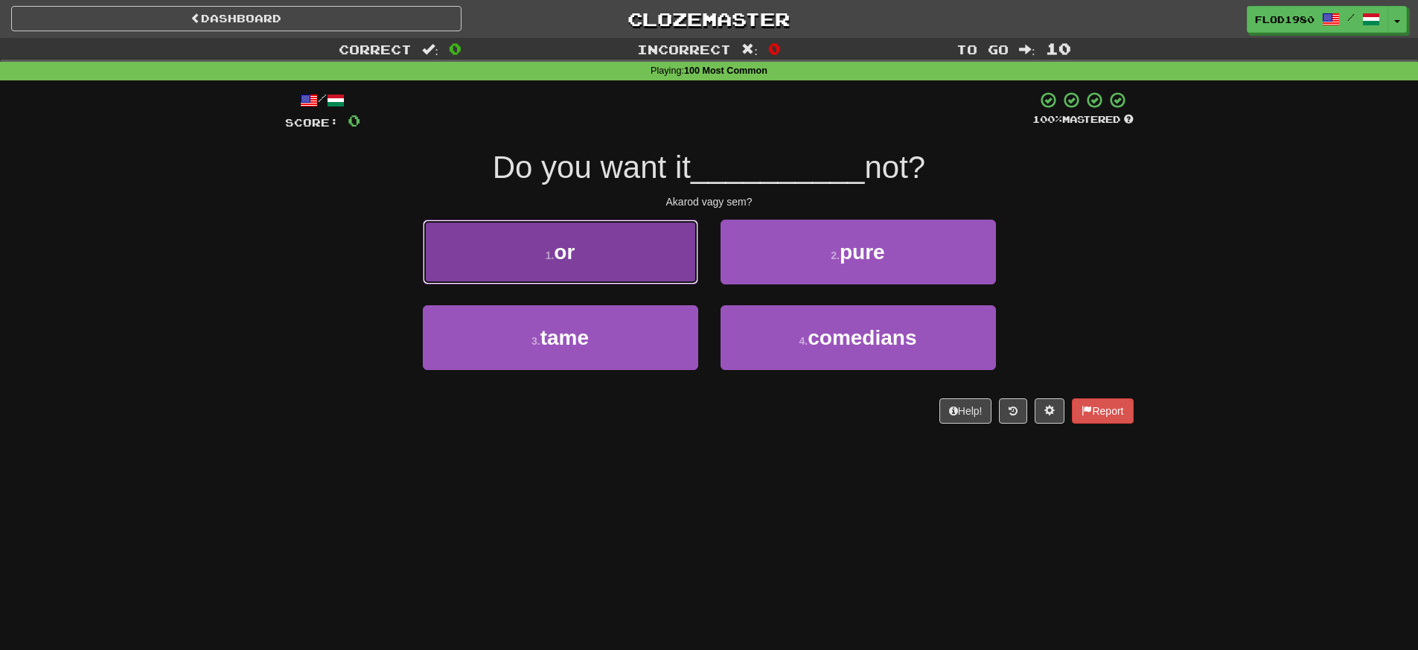
click at [643, 279] on button "1 . or" at bounding box center [560, 252] width 275 height 65
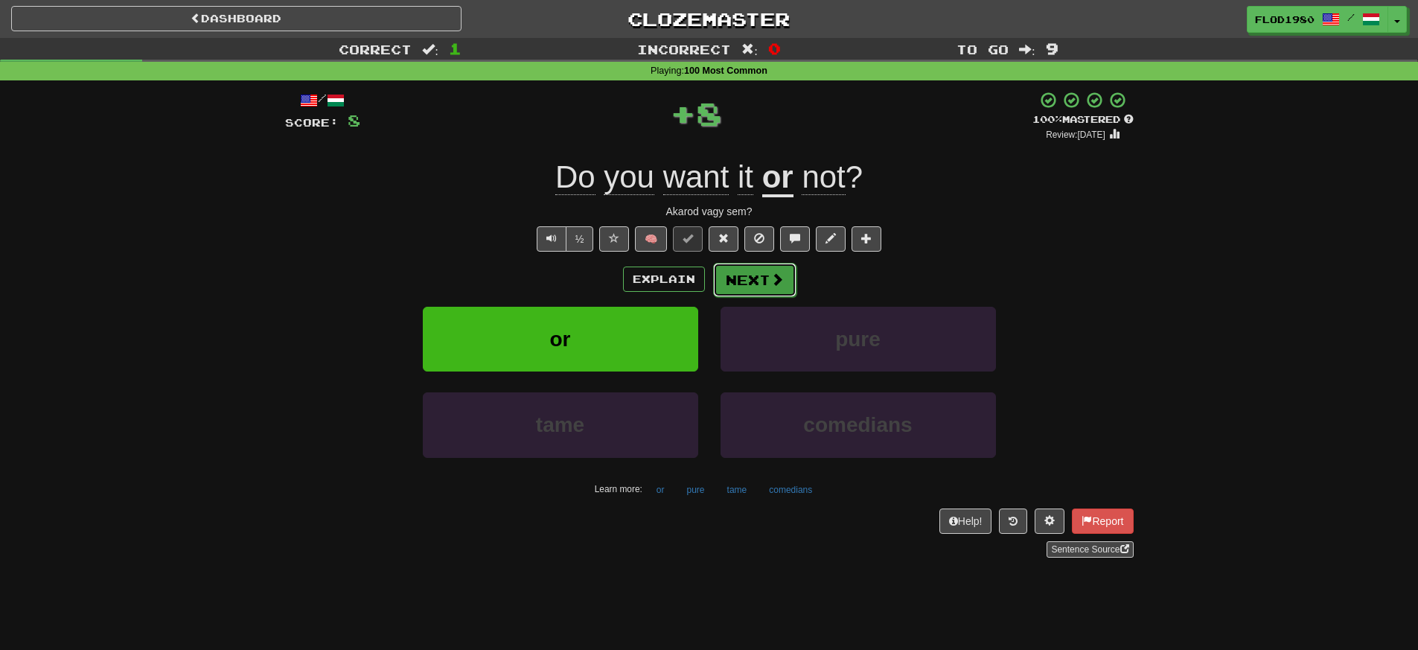
click at [752, 281] on button "Next" at bounding box center [754, 280] width 83 height 34
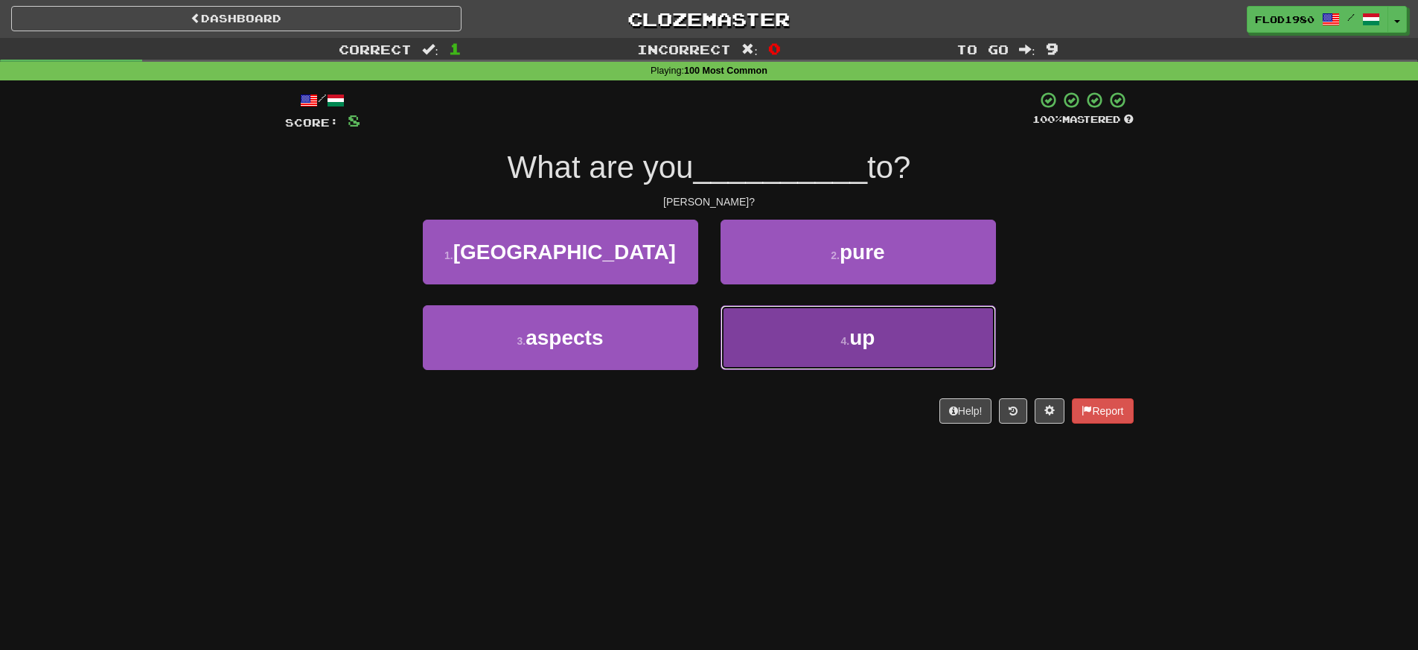
click at [854, 346] on span "up" at bounding box center [861, 337] width 25 height 23
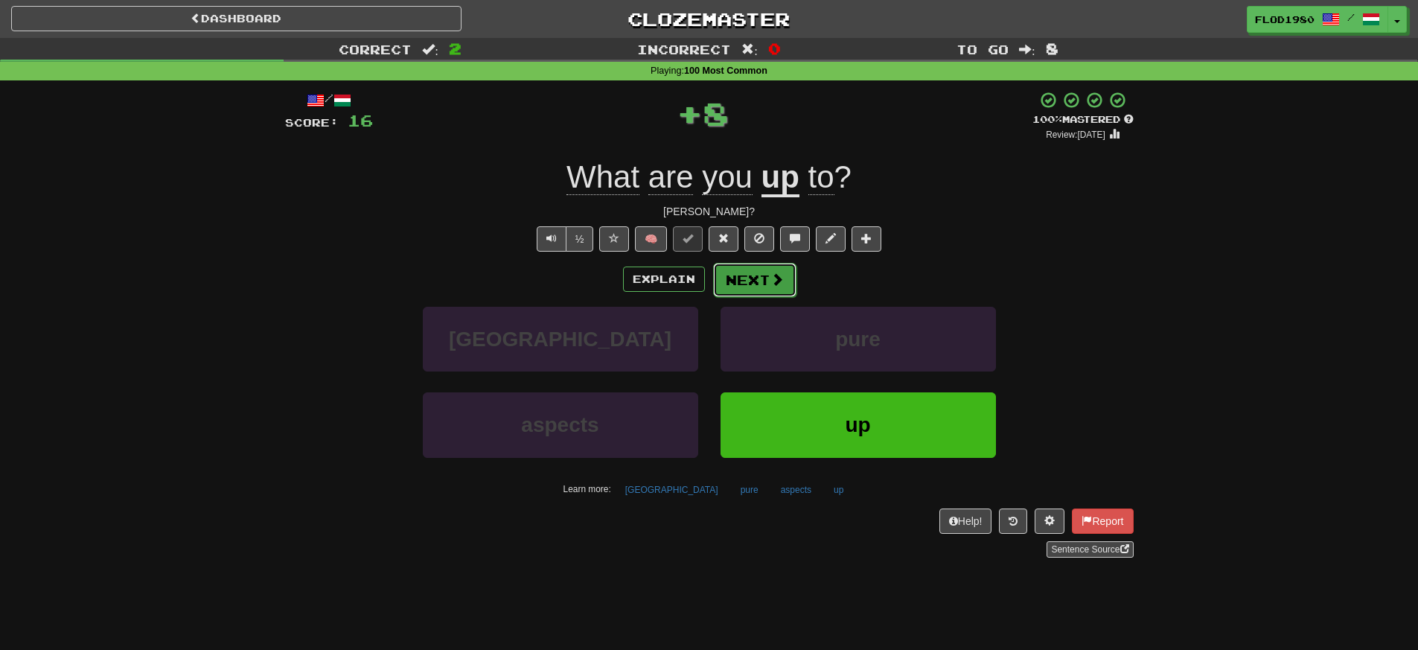
click at [767, 292] on button "Next" at bounding box center [754, 280] width 83 height 34
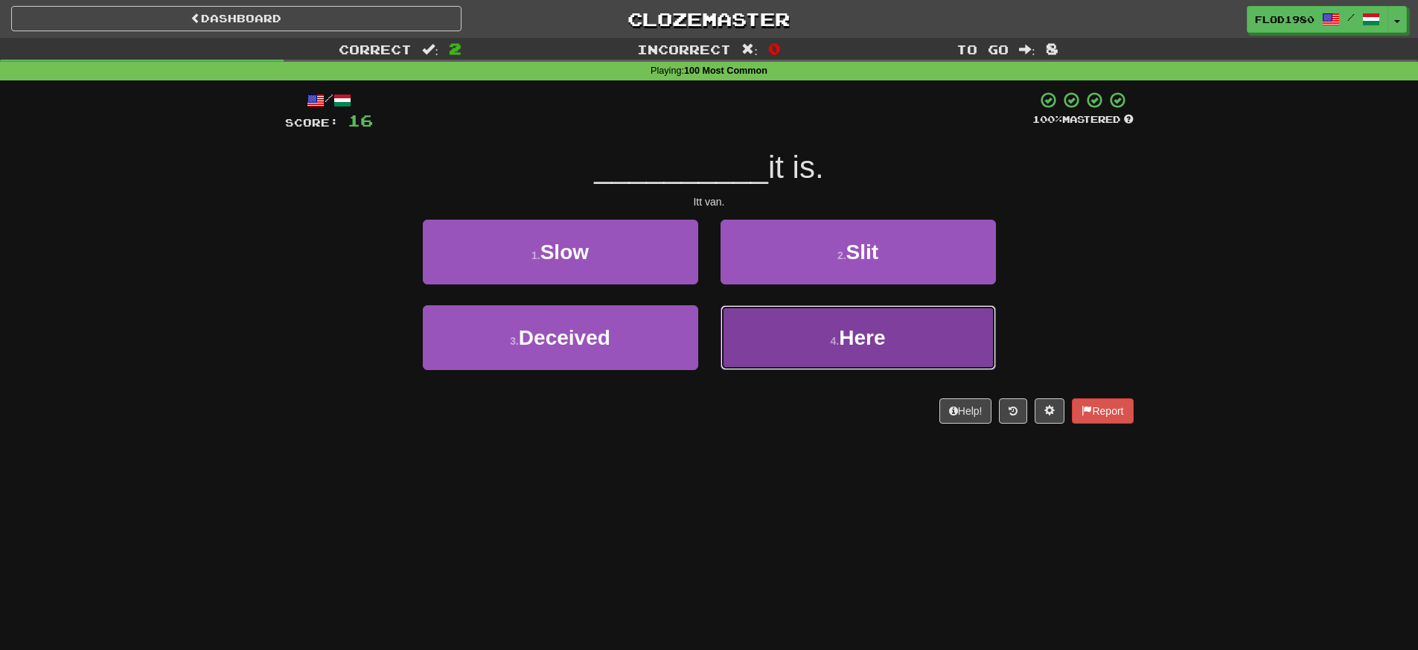
click at [883, 342] on span "Here" at bounding box center [862, 337] width 46 height 23
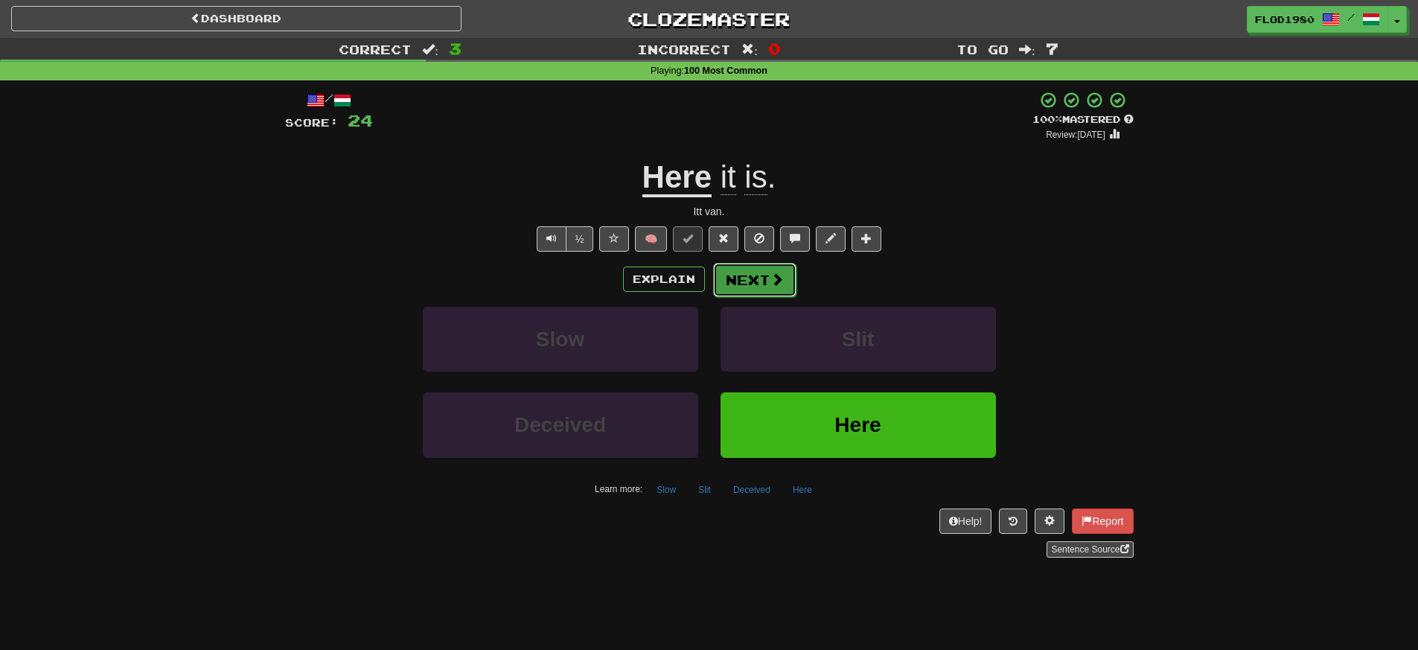
click at [774, 272] on span at bounding box center [776, 278] width 13 height 13
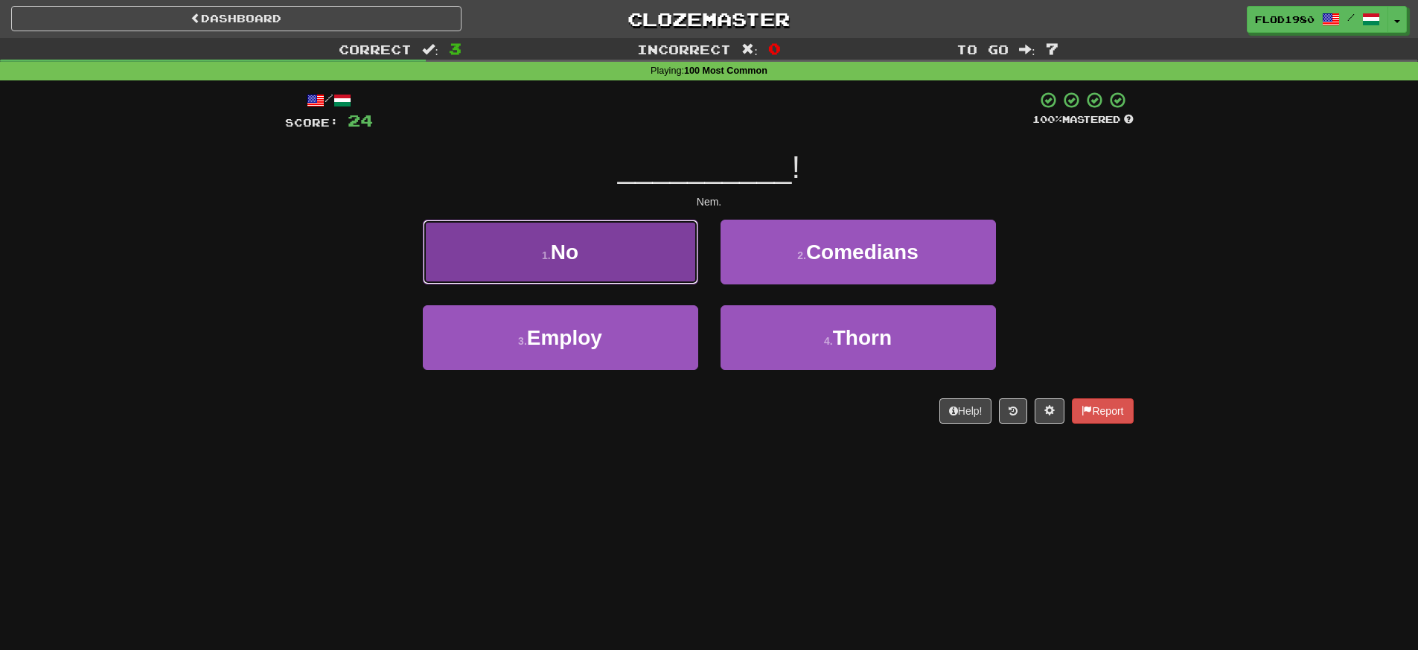
click at [644, 254] on button "1 . No" at bounding box center [560, 252] width 275 height 65
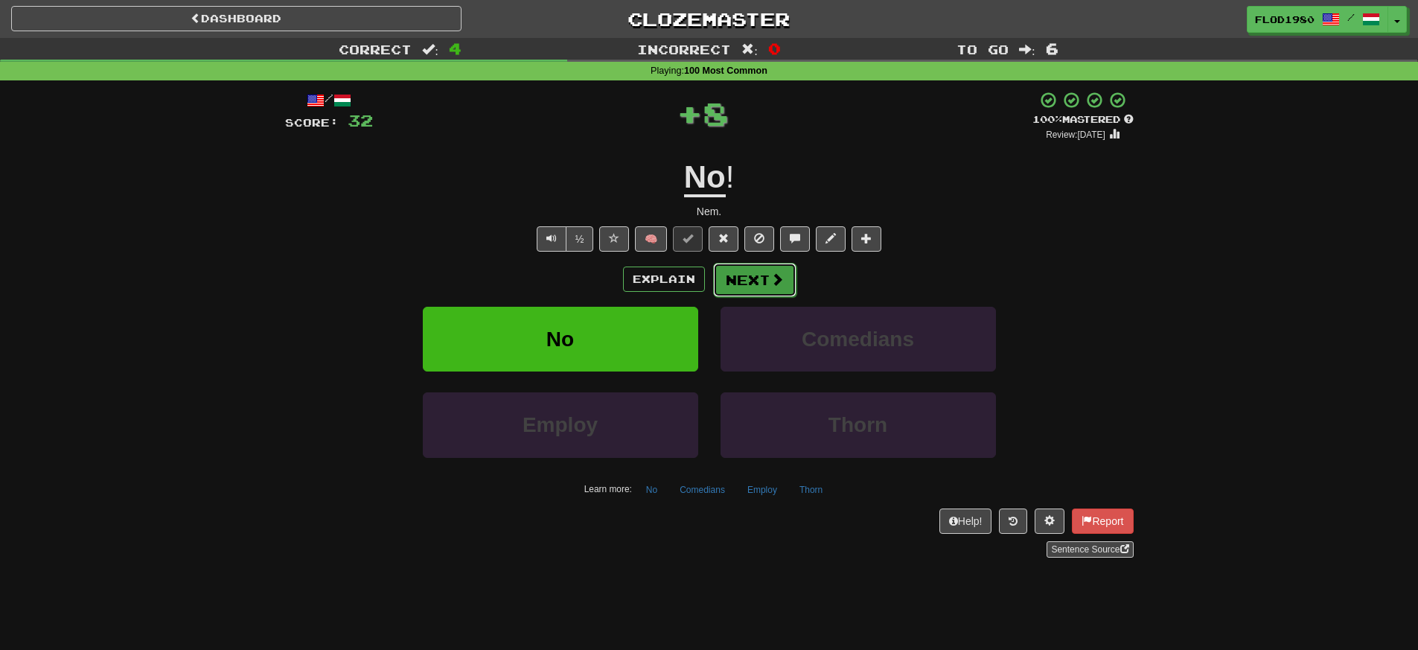
click at [785, 279] on button "Next" at bounding box center [754, 280] width 83 height 34
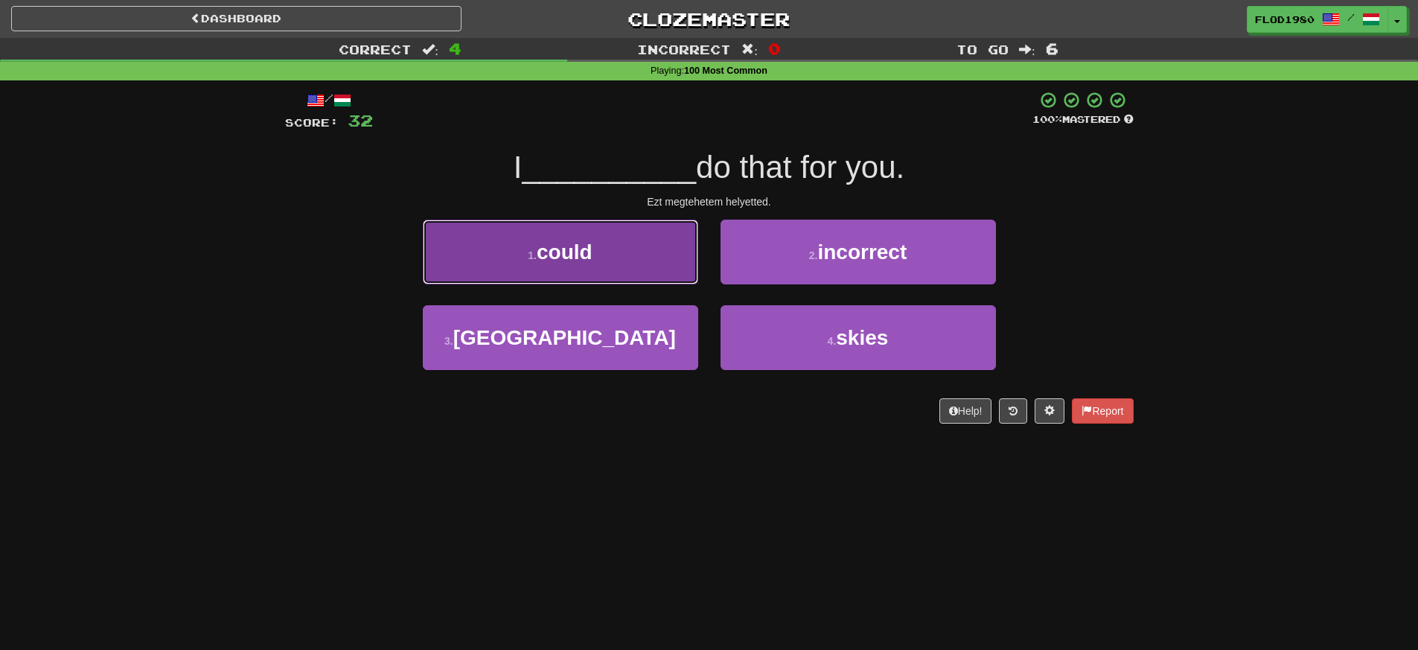
click at [614, 254] on button "1 . could" at bounding box center [560, 252] width 275 height 65
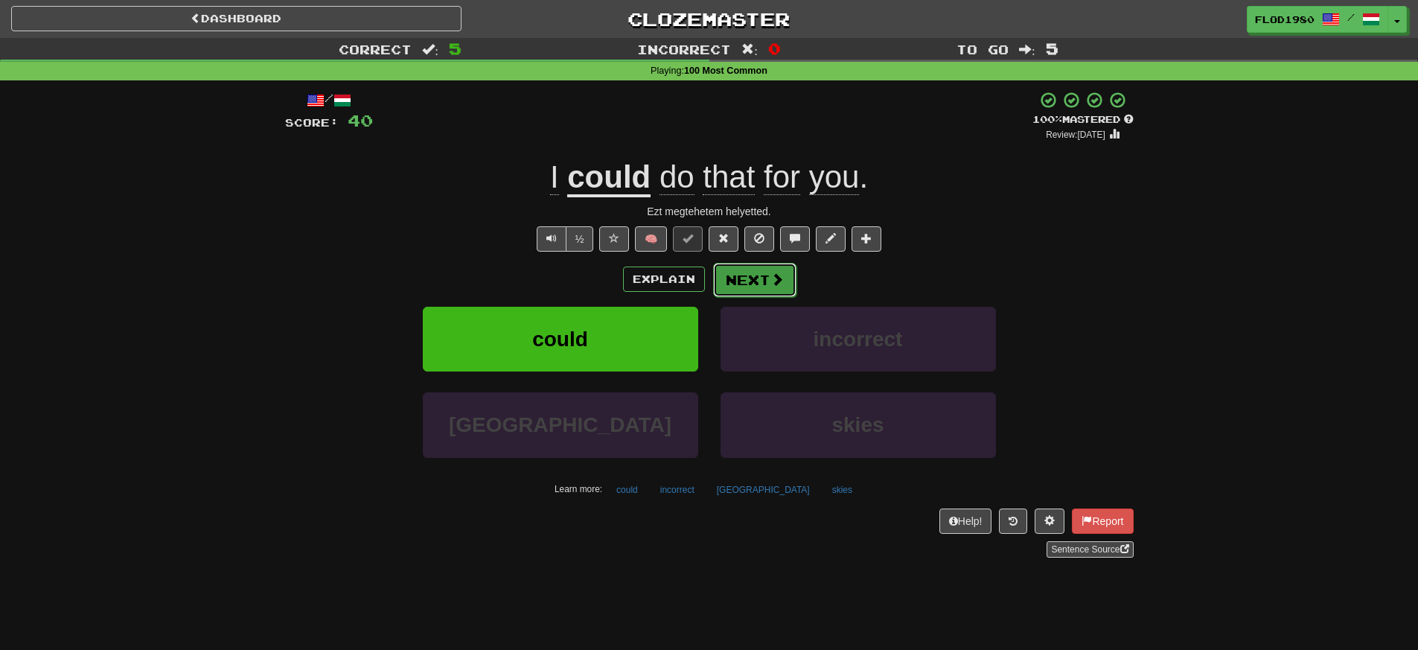
click at [765, 295] on button "Next" at bounding box center [754, 280] width 83 height 34
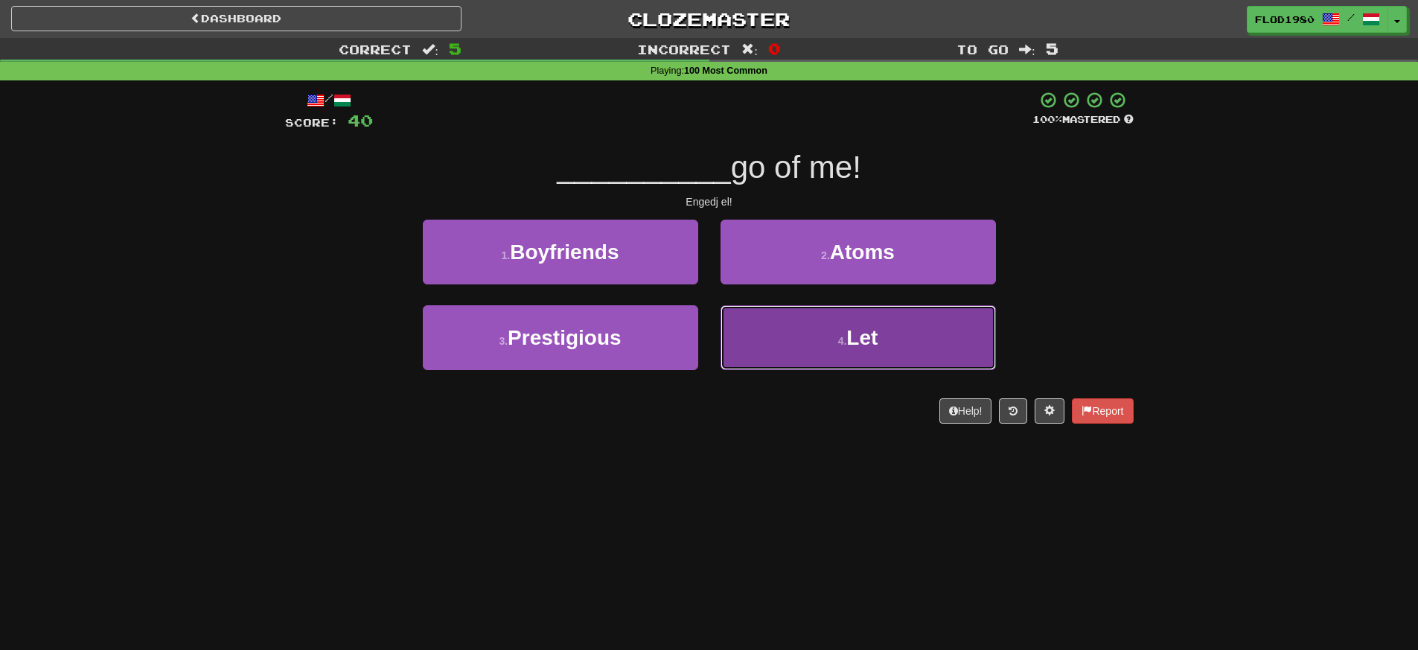
click at [875, 347] on span "Let" at bounding box center [861, 337] width 31 height 23
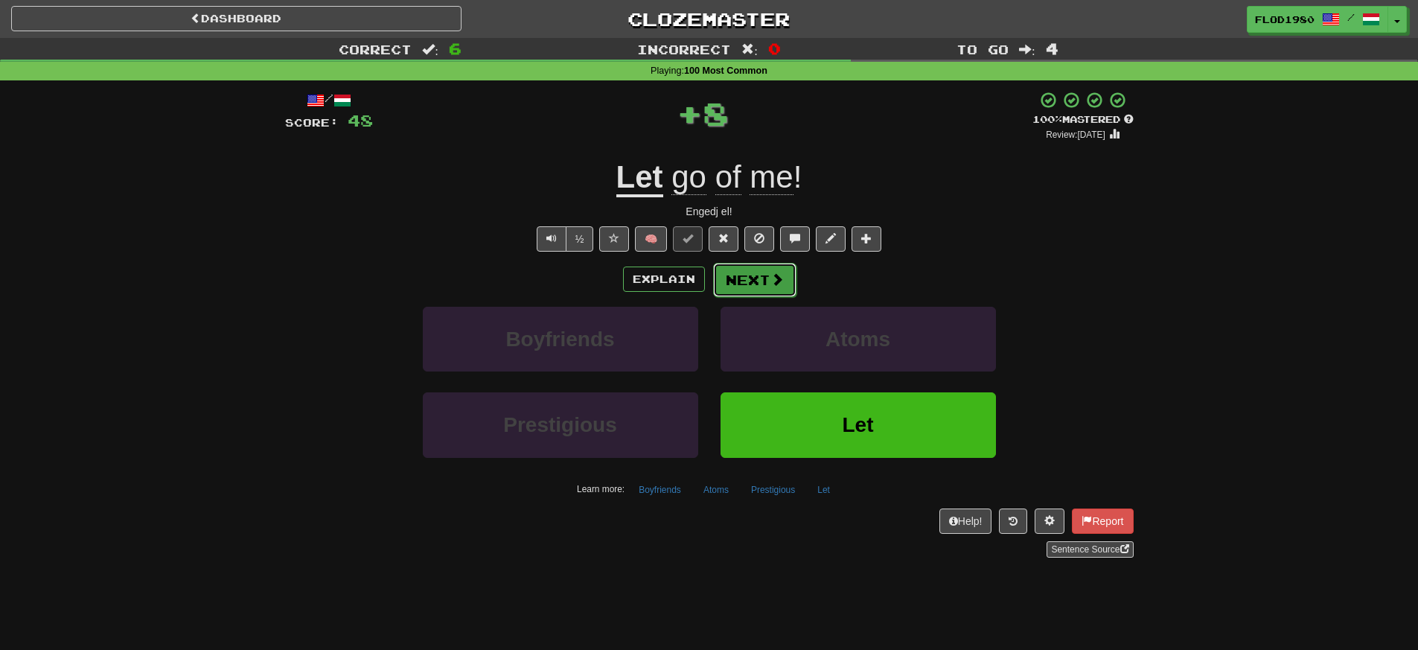
click at [768, 289] on button "Next" at bounding box center [754, 280] width 83 height 34
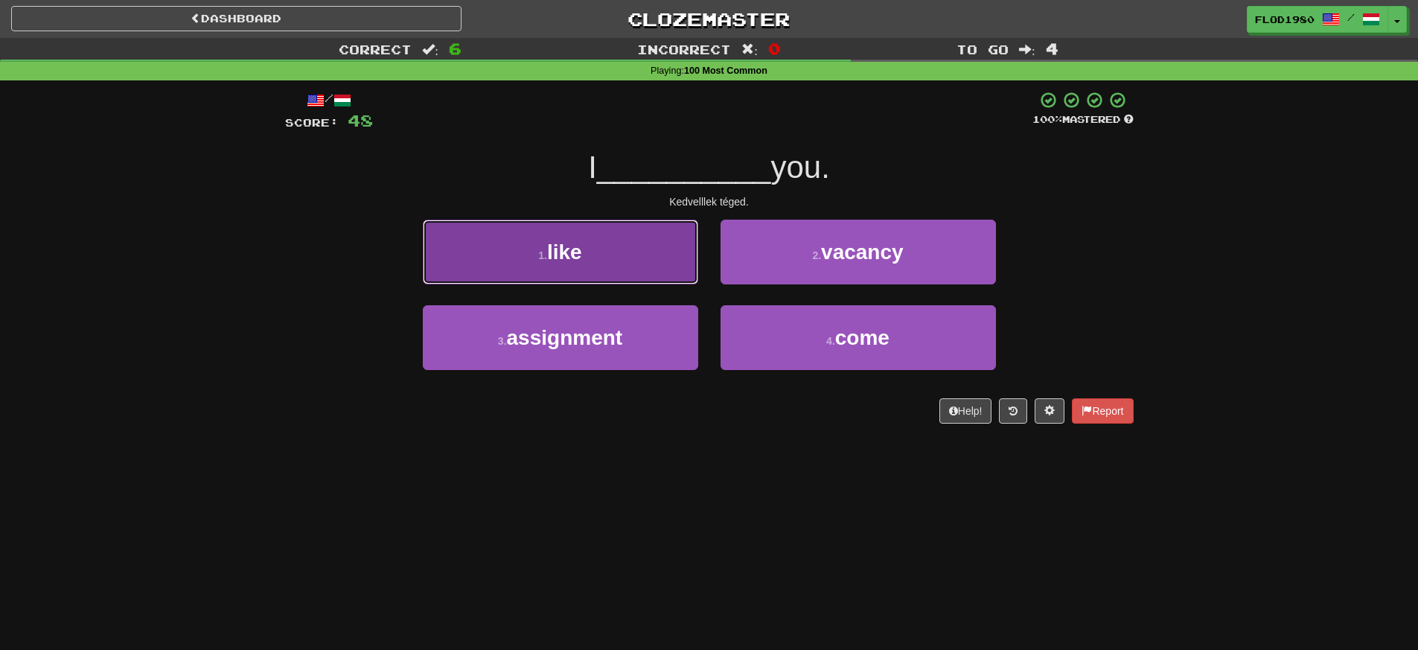
click at [623, 260] on button "1 . like" at bounding box center [560, 252] width 275 height 65
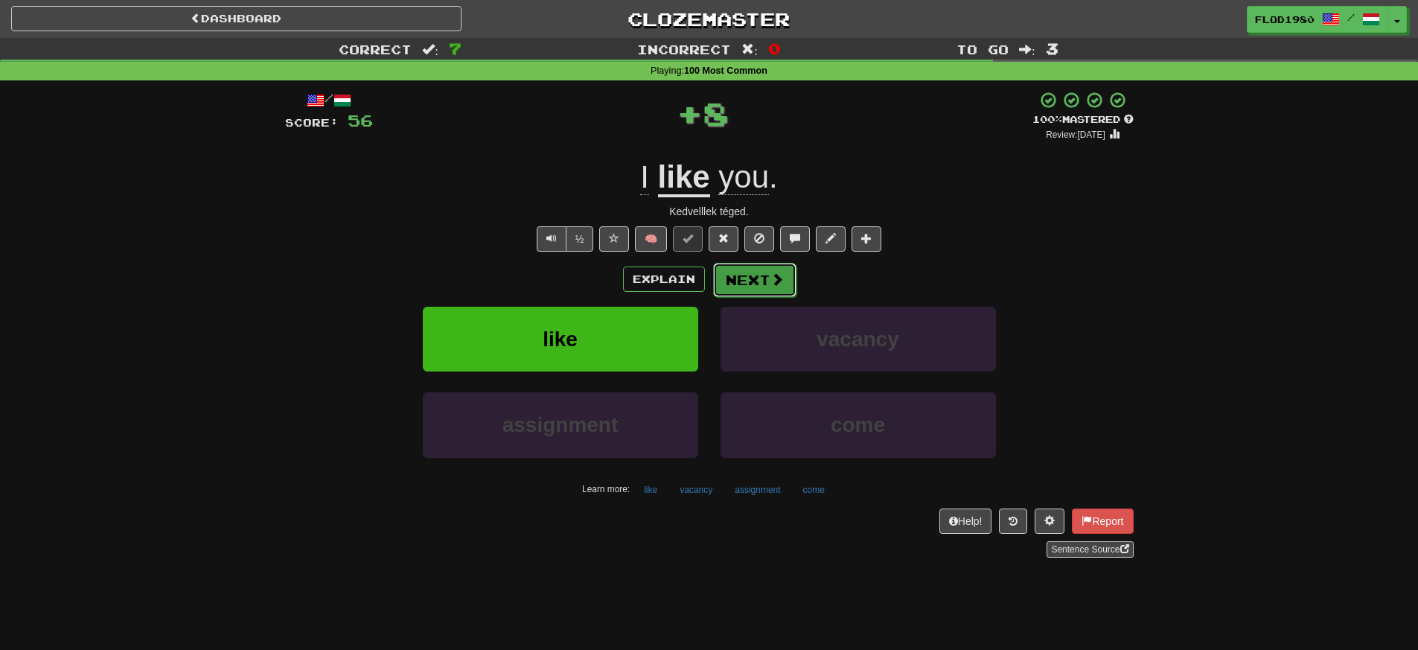
click at [766, 271] on button "Next" at bounding box center [754, 280] width 83 height 34
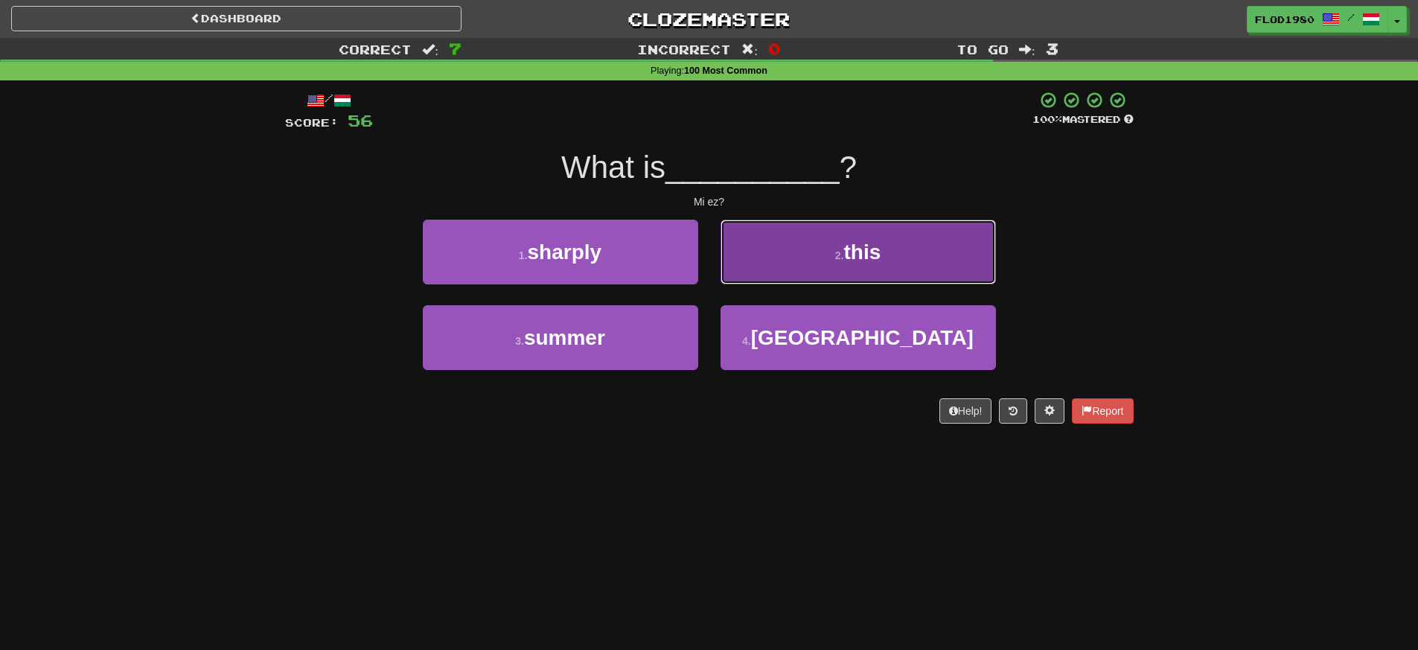
click at [836, 263] on button "2 . this" at bounding box center [857, 252] width 275 height 65
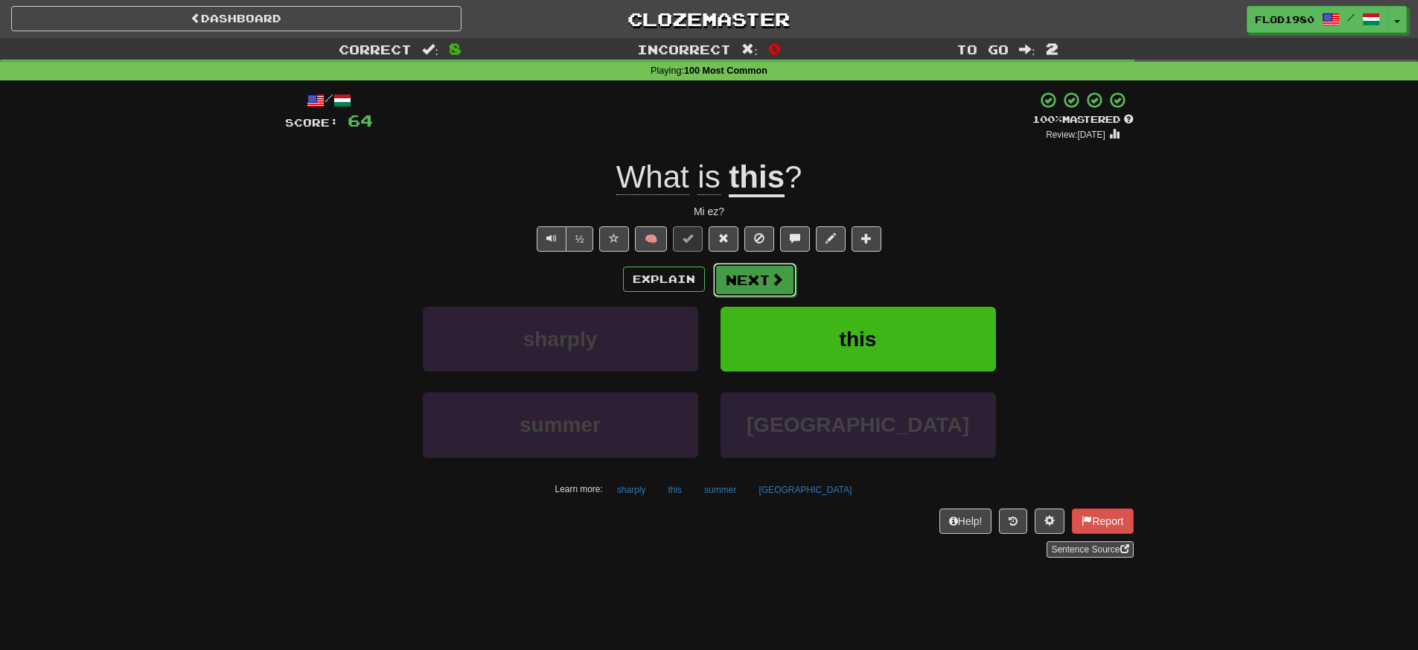
click at [775, 272] on span at bounding box center [776, 278] width 13 height 13
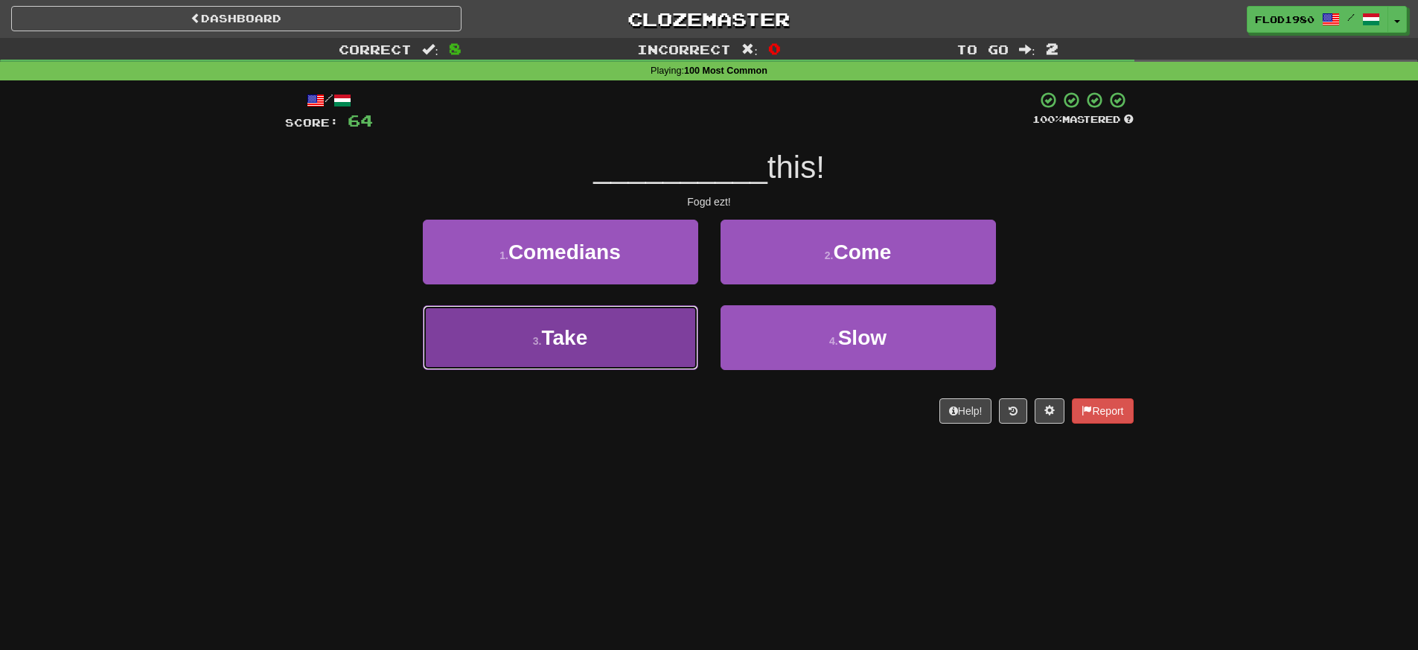
click at [611, 355] on button "3 . Take" at bounding box center [560, 337] width 275 height 65
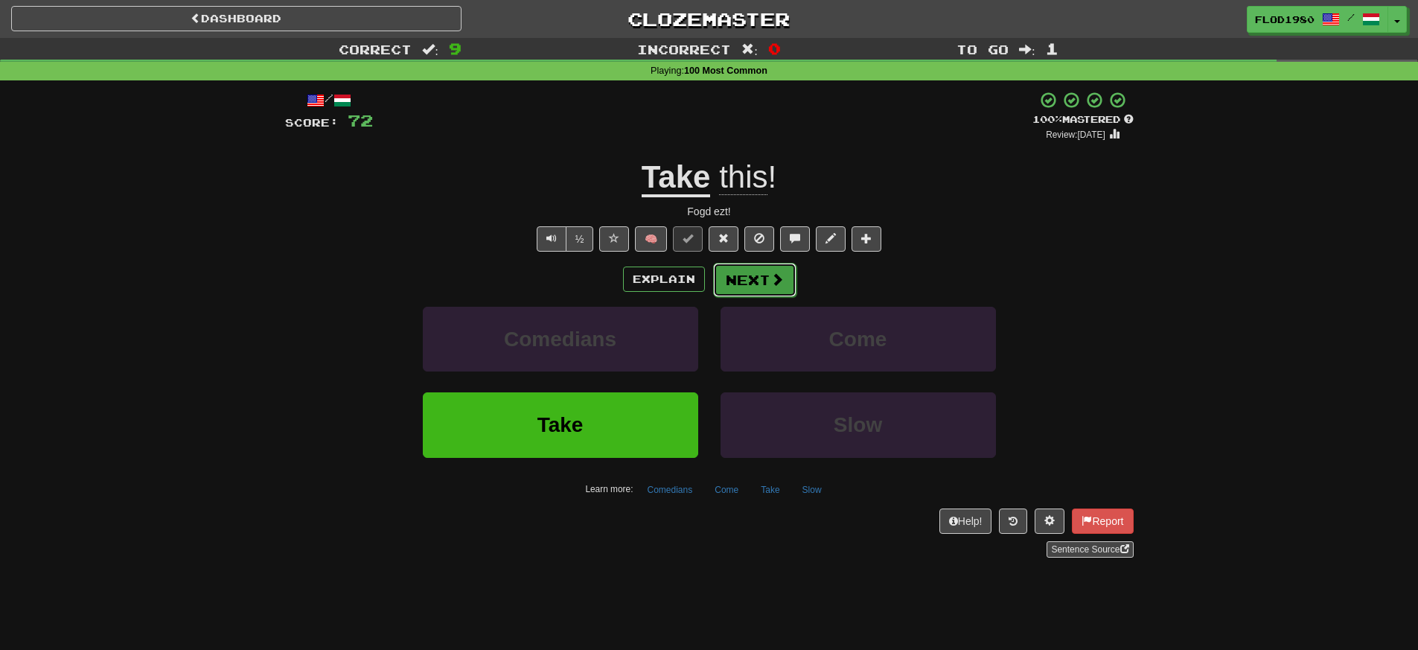
click at [760, 279] on button "Next" at bounding box center [754, 280] width 83 height 34
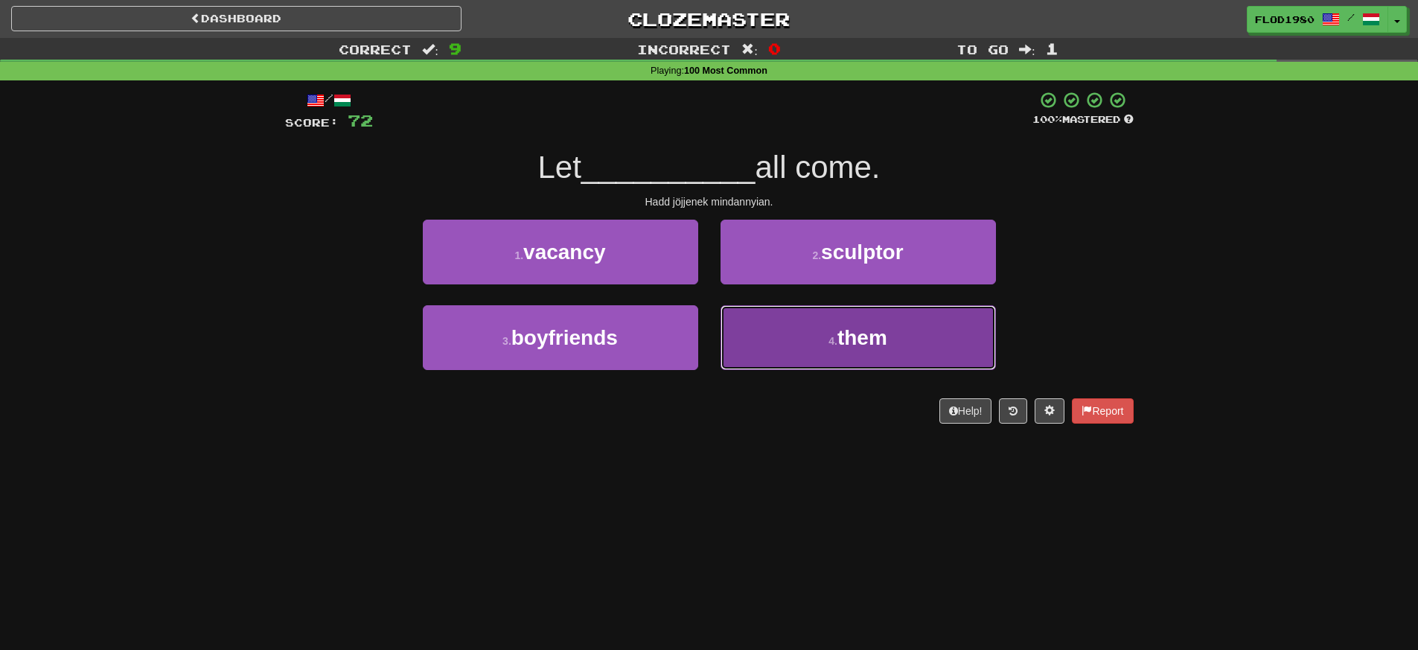
click at [900, 348] on button "4 . them" at bounding box center [857, 337] width 275 height 65
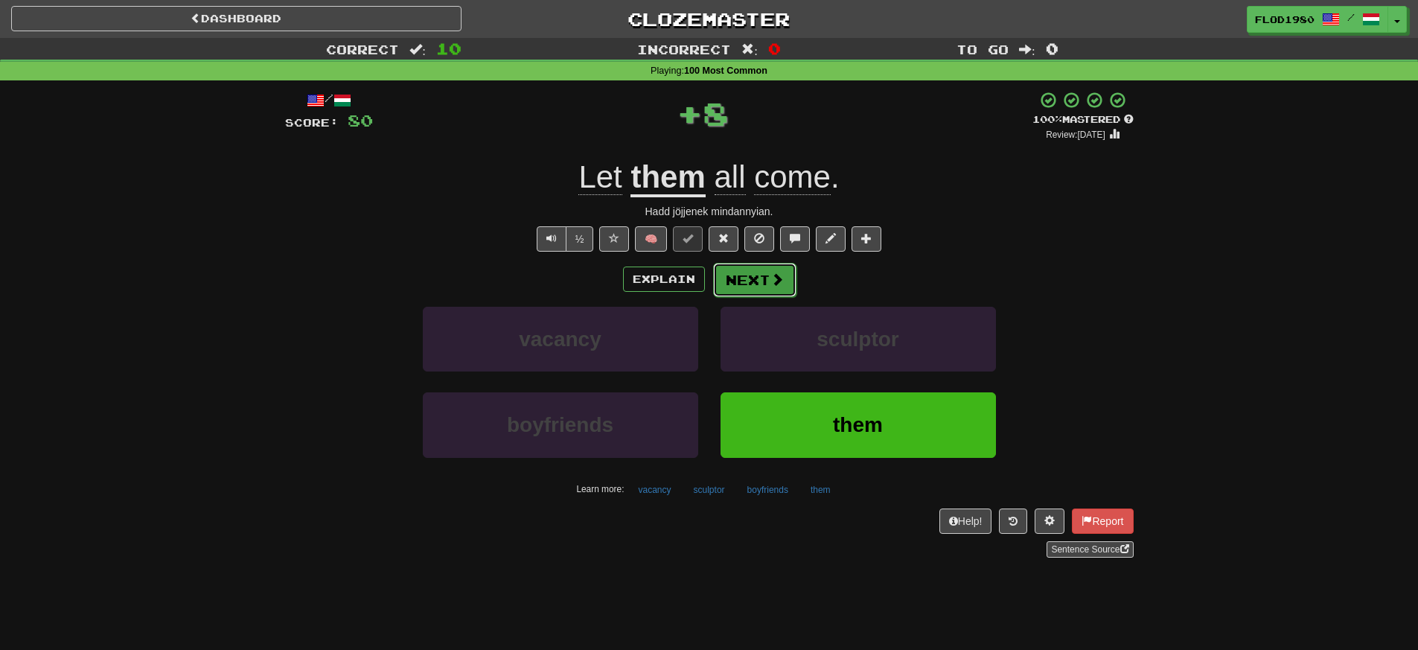
click at [759, 268] on button "Next" at bounding box center [754, 280] width 83 height 34
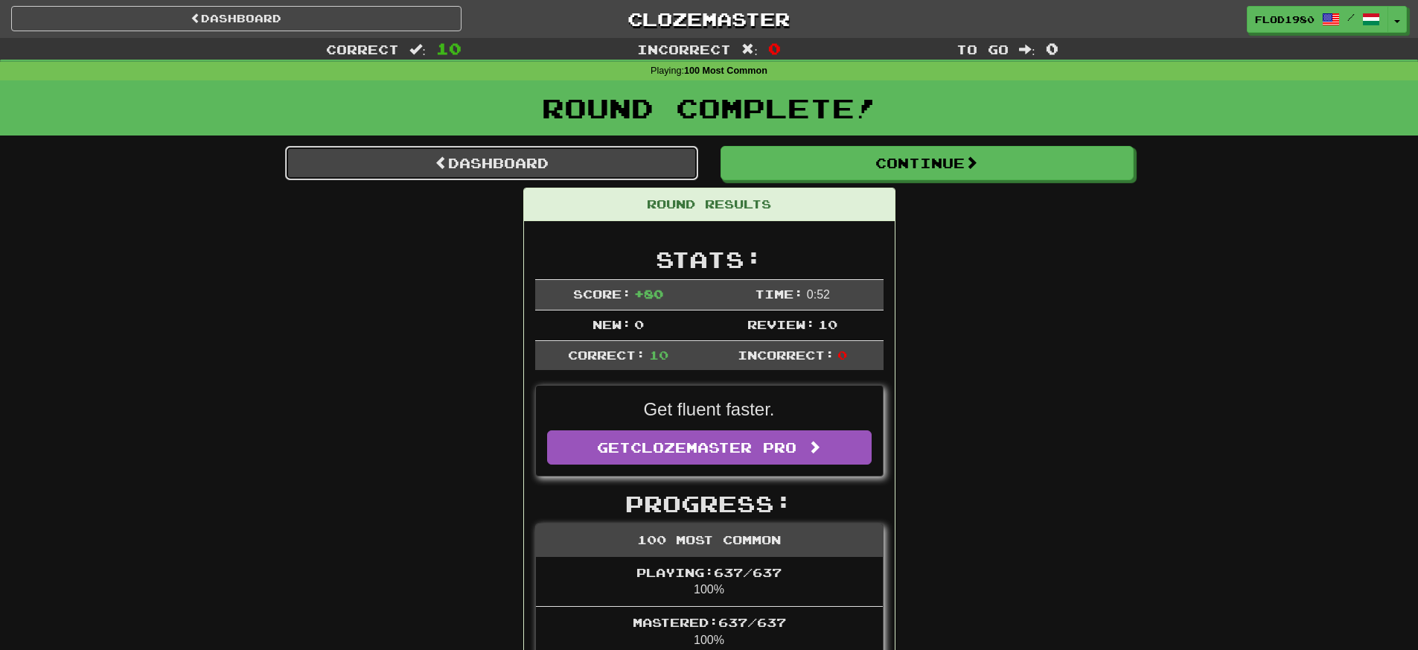
click at [632, 166] on link "Dashboard" at bounding box center [491, 163] width 413 height 34
